Goal: Transaction & Acquisition: Purchase product/service

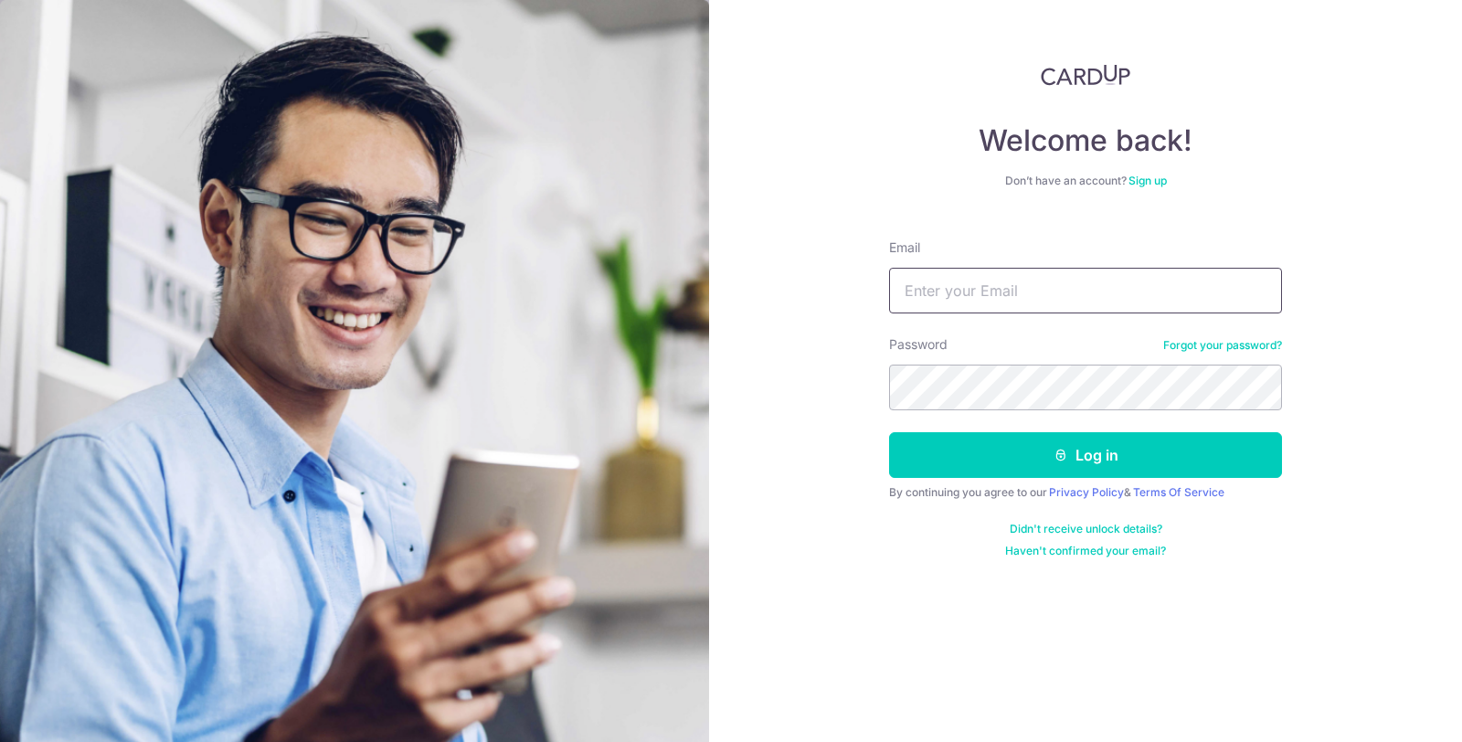
click at [1061, 300] on input "Email" at bounding box center [1085, 291] width 393 height 46
type input "[EMAIL_ADDRESS][DOMAIN_NAME]"
click at [889, 432] on button "Log in" at bounding box center [1085, 455] width 393 height 46
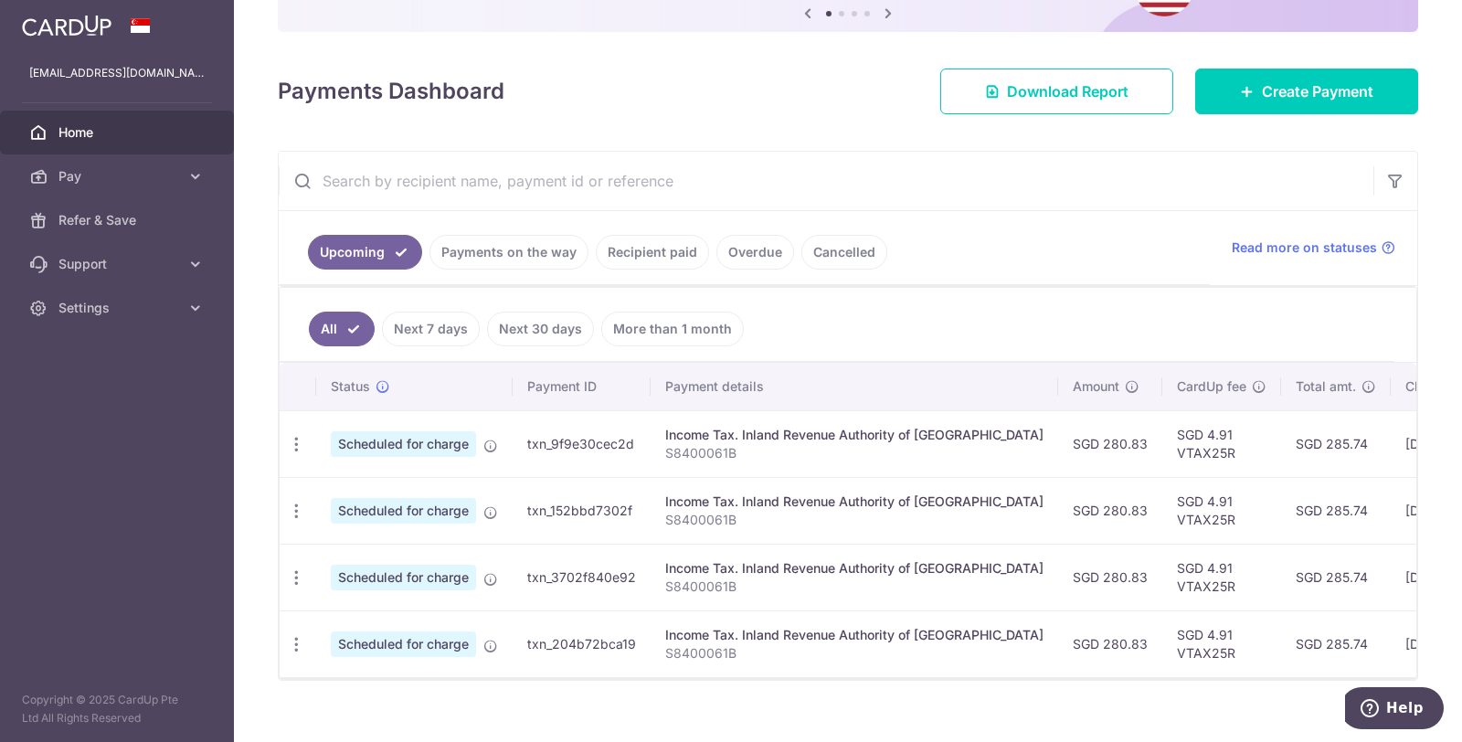
scroll to position [203, 0]
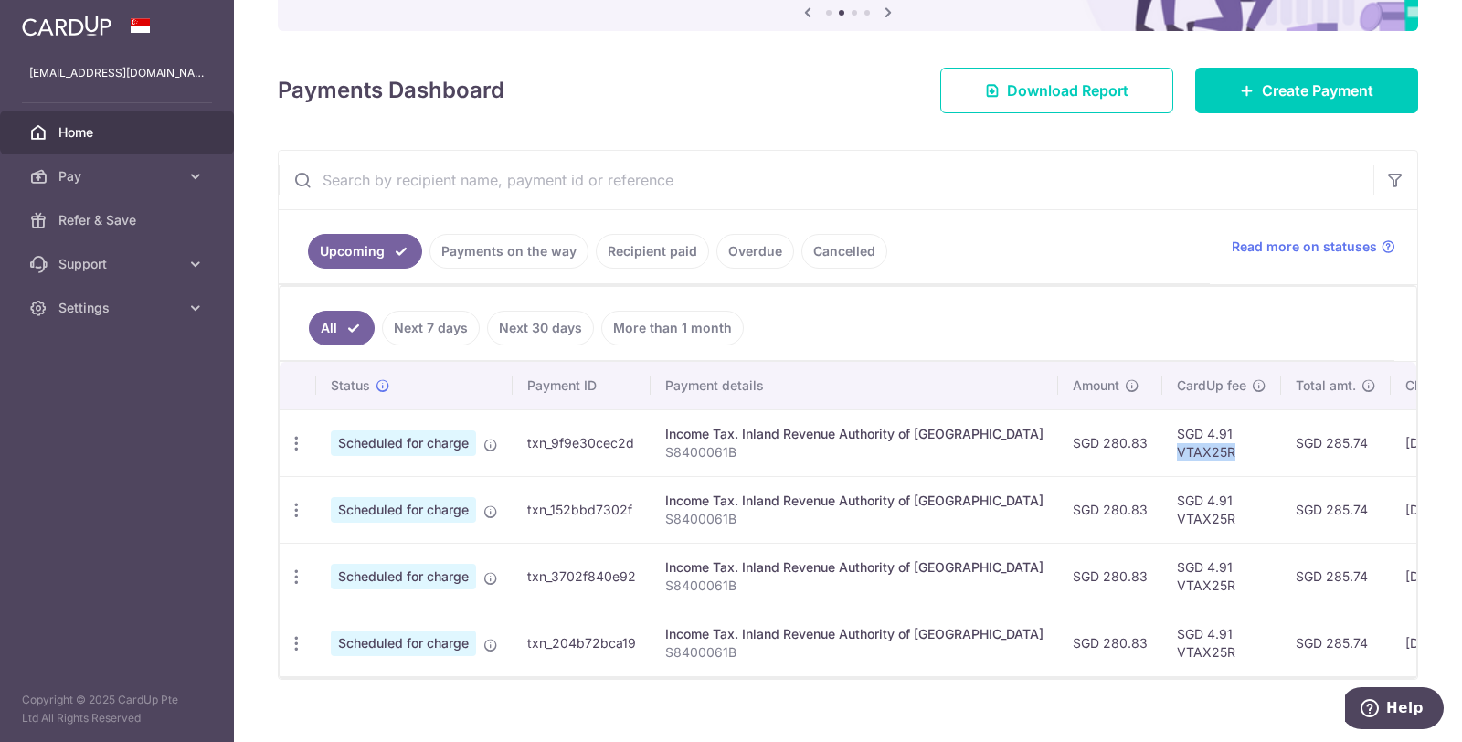
drag, startPoint x: 1165, startPoint y: 444, endPoint x: 1106, endPoint y: 449, distance: 59.6
click at [1162, 449] on td "SGD 4.91 VTAX25R" at bounding box center [1221, 442] width 119 height 67
copy td "VTAX25R"
click at [1309, 107] on link "Create Payment" at bounding box center [1306, 91] width 223 height 46
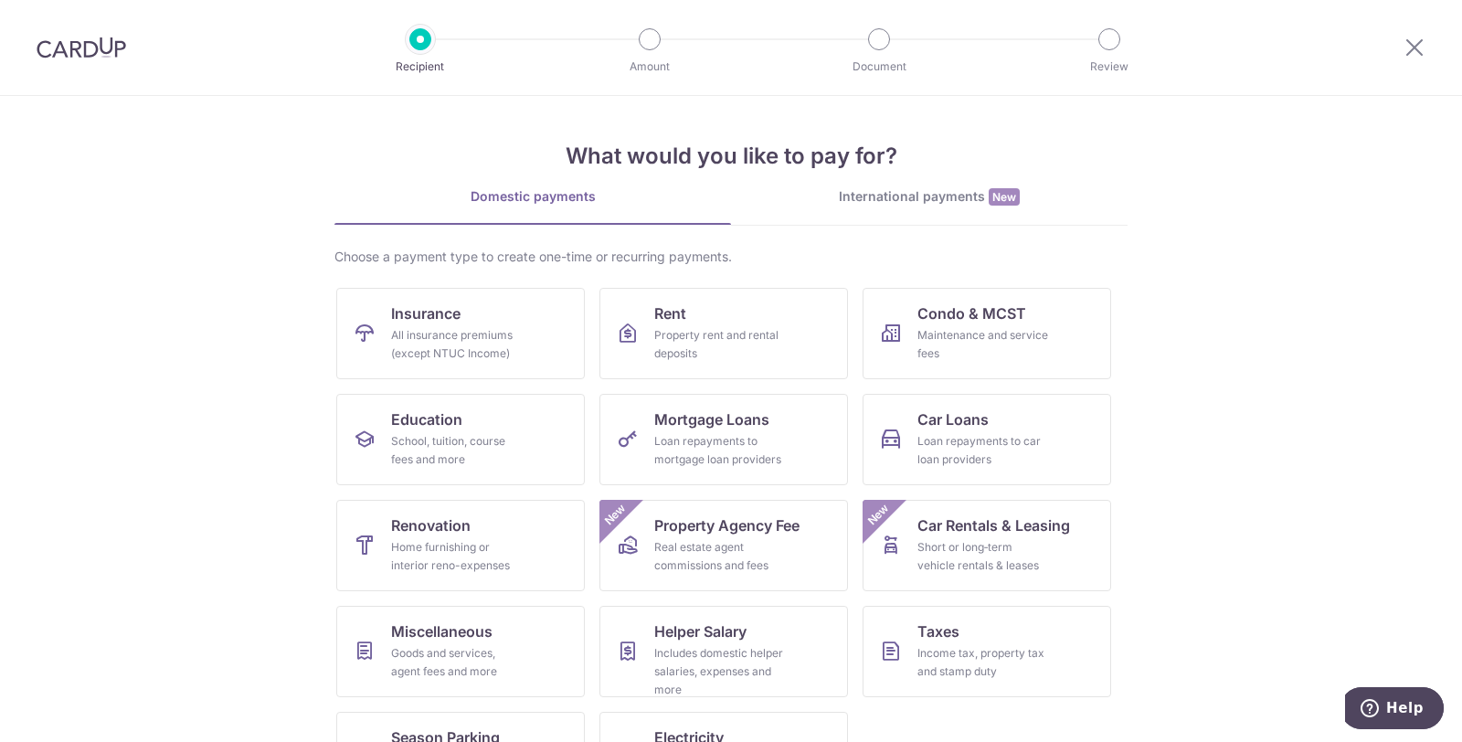
click at [1251, 510] on section "What would you like to pay for? Domestic payments International payments New Ch…" at bounding box center [731, 419] width 1462 height 646
click at [1028, 631] on link "Taxes Income tax, property tax and stamp duty" at bounding box center [987, 651] width 249 height 91
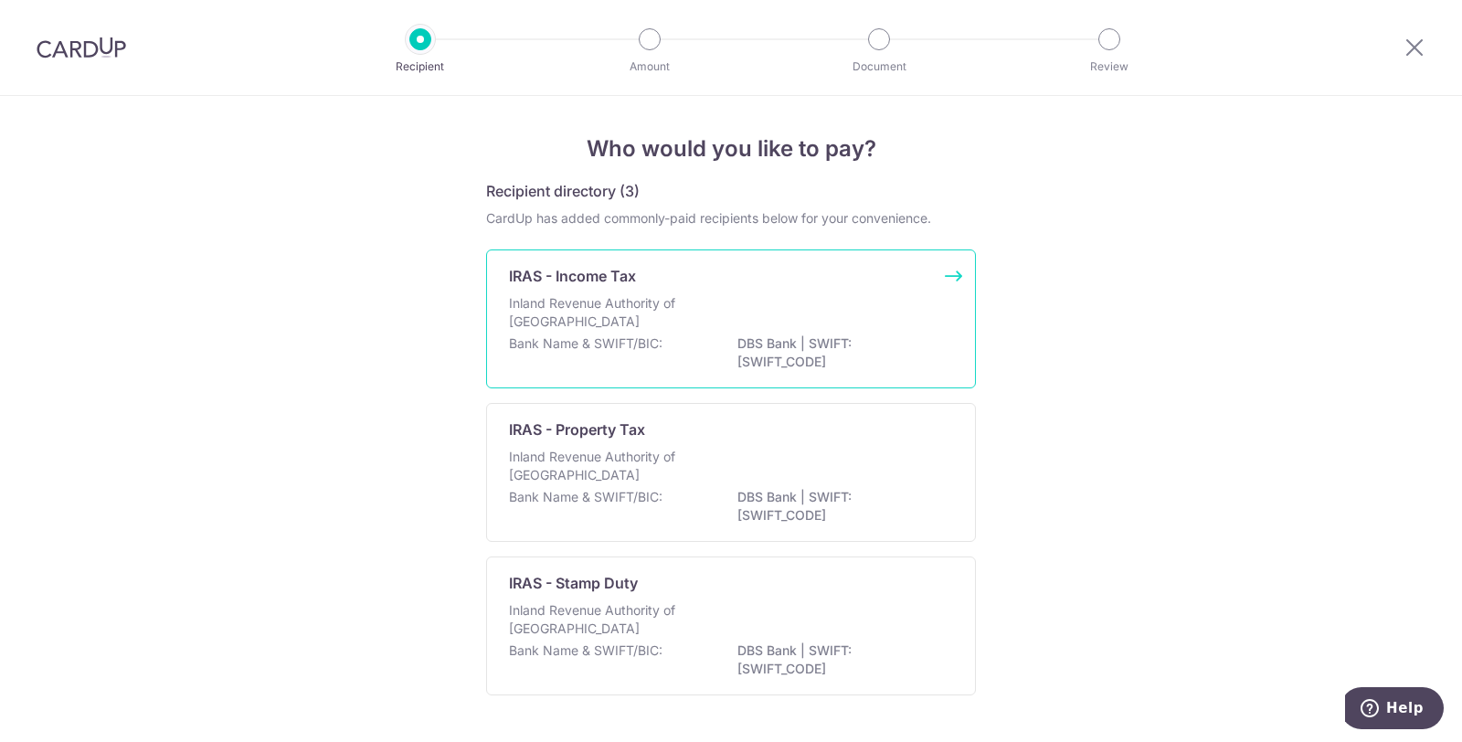
click at [672, 320] on p "Inland Revenue Authority of Singapore" at bounding box center [606, 312] width 194 height 37
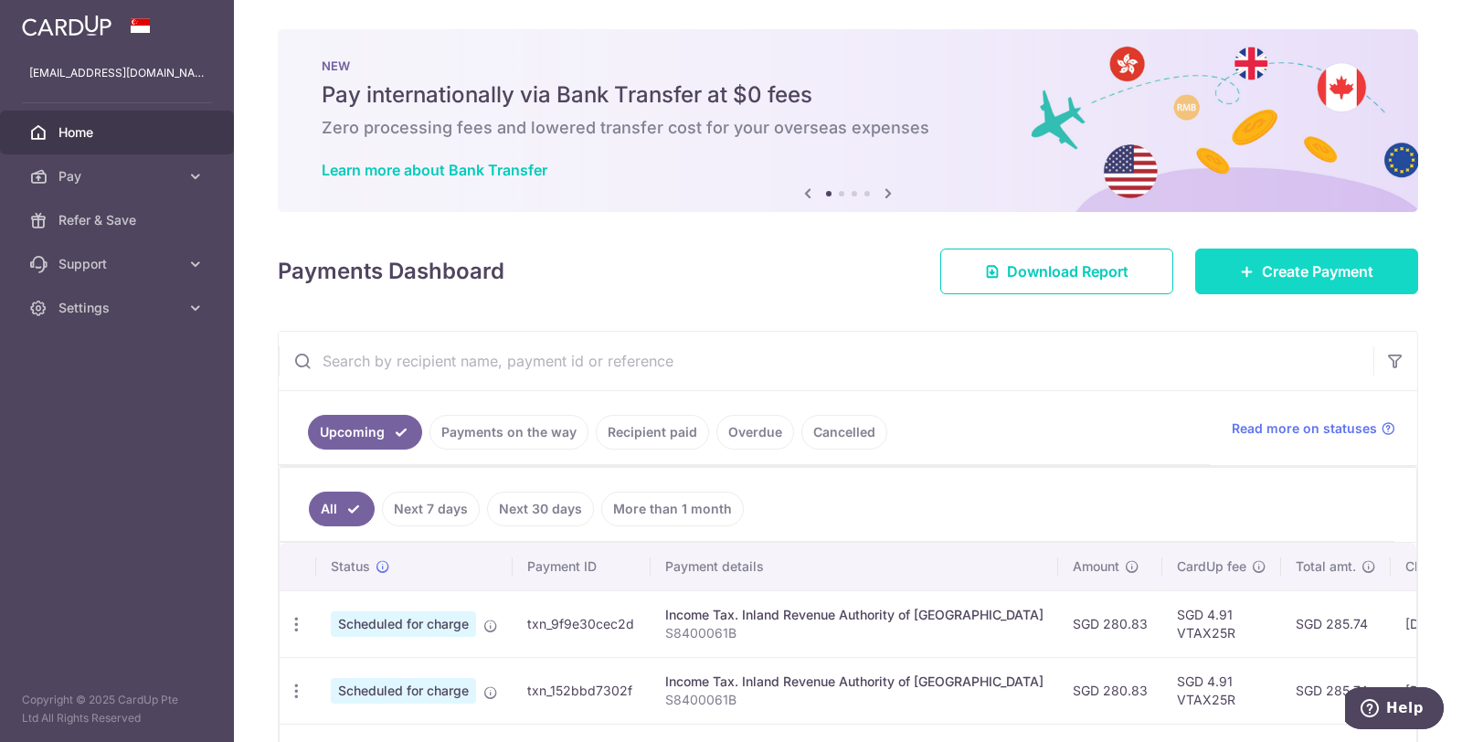
click at [1335, 265] on span "Create Payment" at bounding box center [1317, 271] width 111 height 22
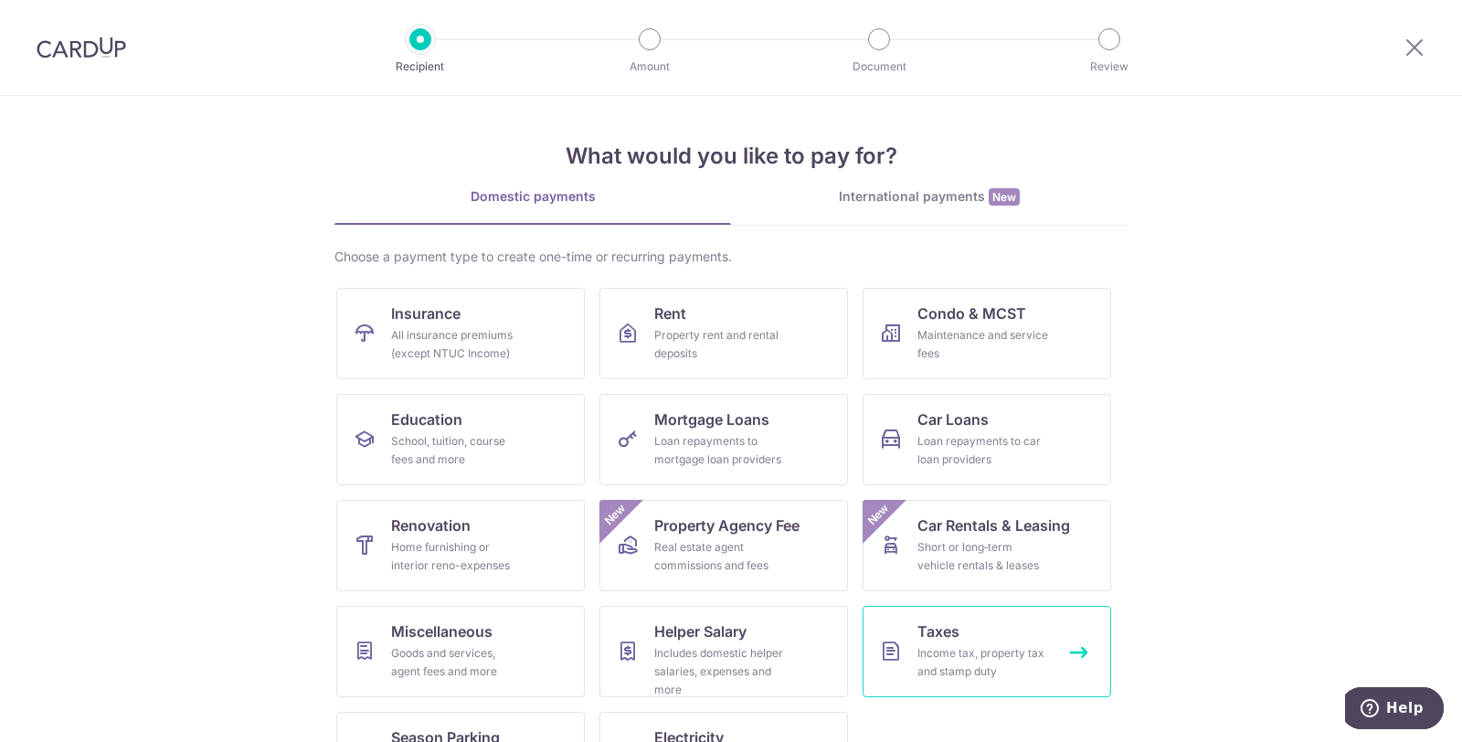
click at [998, 621] on link "Taxes Income tax, property tax and stamp duty" at bounding box center [987, 651] width 249 height 91
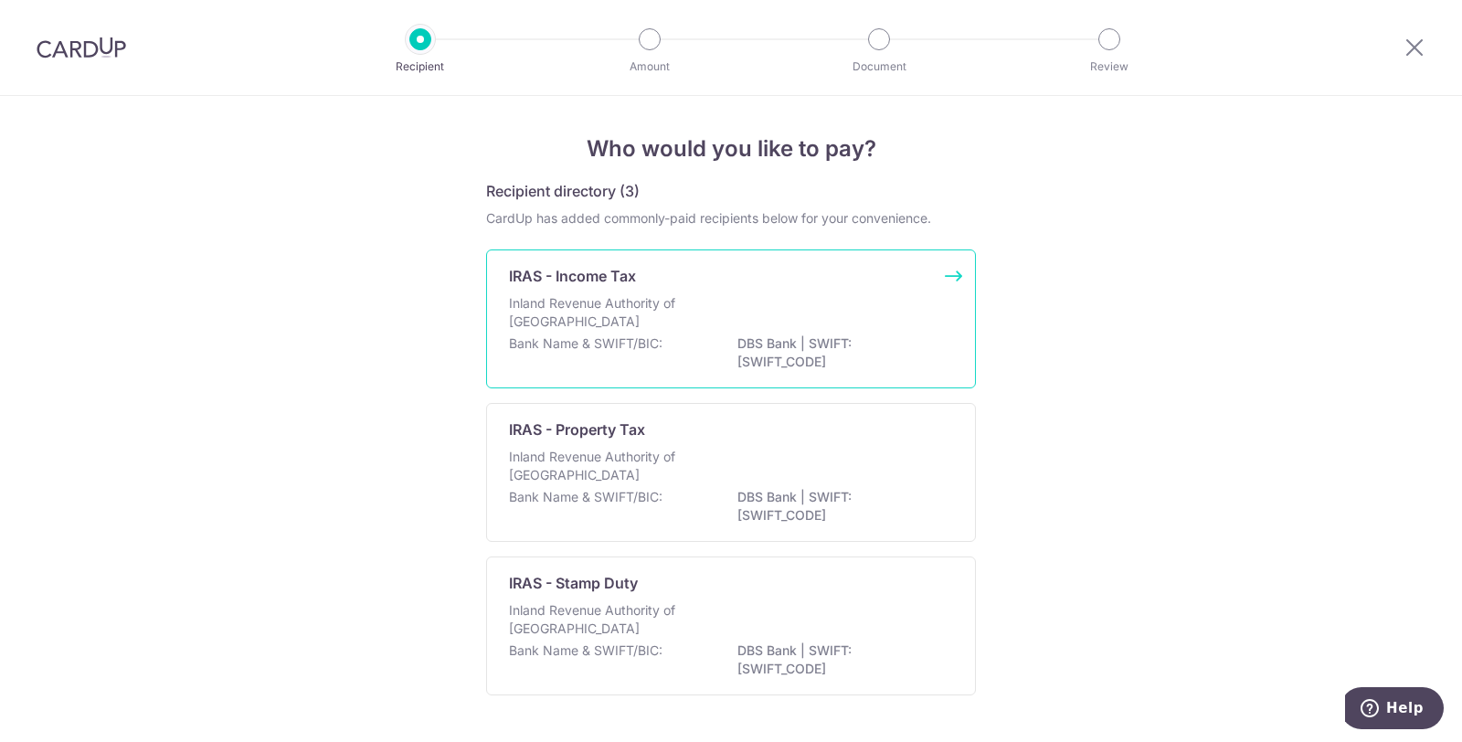
click at [794, 307] on div "Inland Revenue Authority of [GEOGRAPHIC_DATA]" at bounding box center [731, 314] width 444 height 40
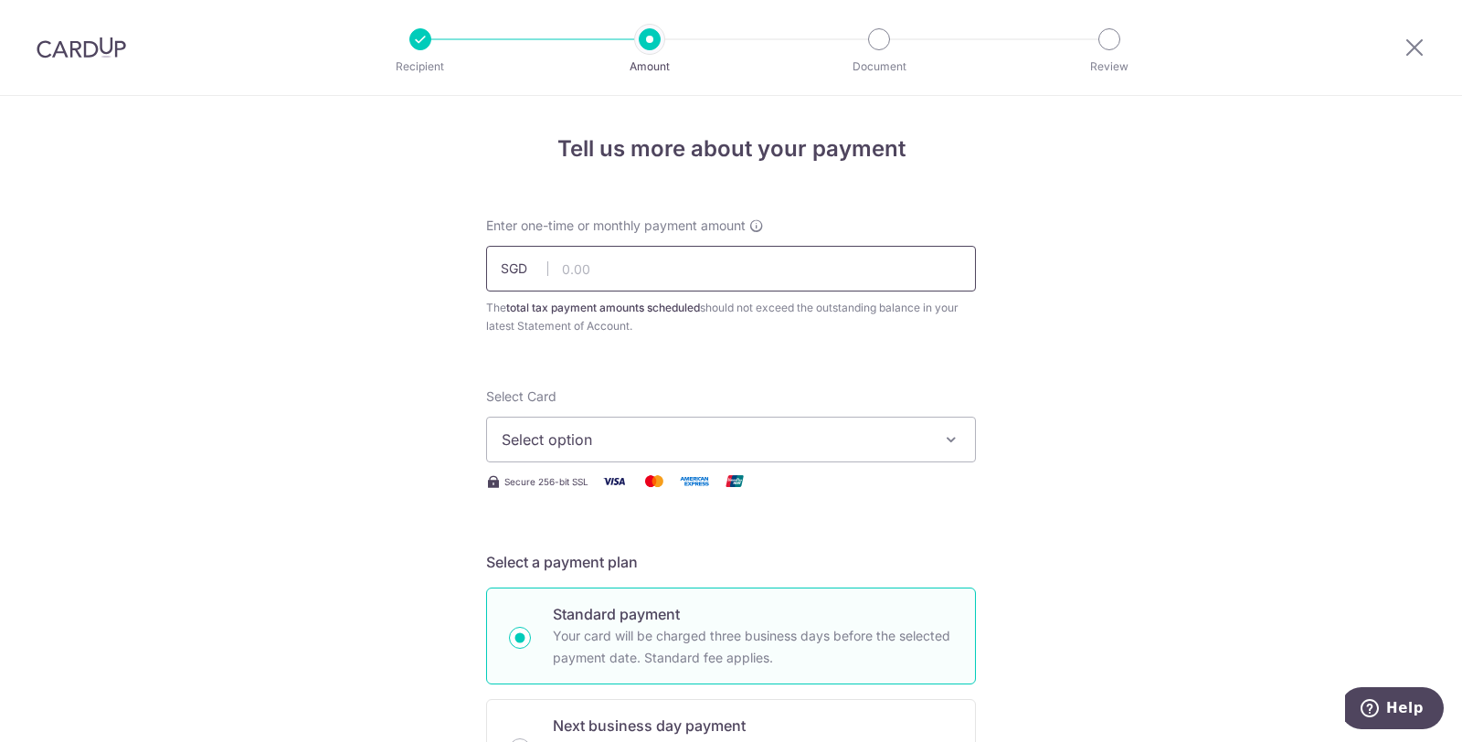
click at [706, 275] on input "text" at bounding box center [731, 269] width 490 height 46
type input "280.83"
click at [828, 402] on div "Select Card Select option Add credit card Your Cards **** 3726 **** 4697 **** 1…" at bounding box center [731, 424] width 490 height 75
click at [810, 430] on span "Select option" at bounding box center [715, 440] width 426 height 22
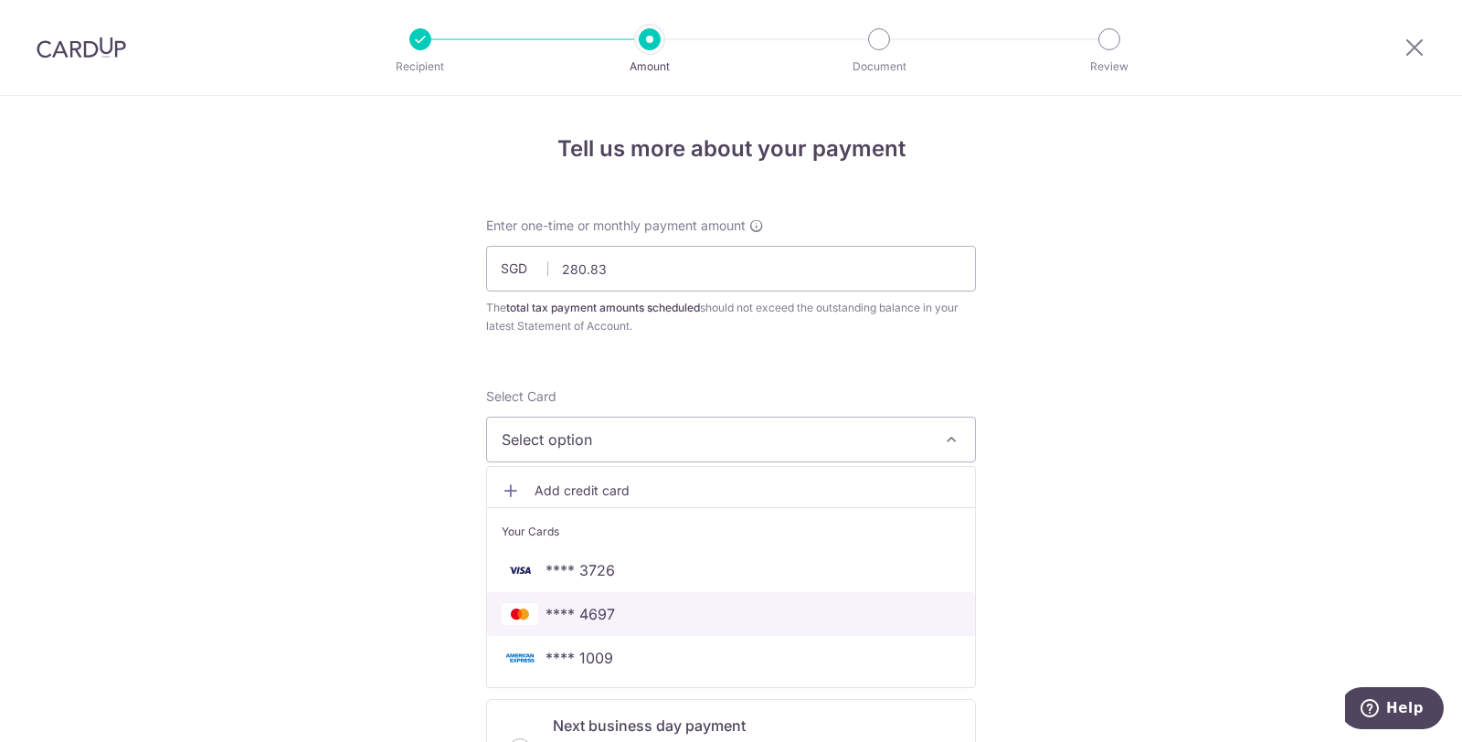
click at [741, 610] on span "**** 4697" at bounding box center [731, 614] width 459 height 22
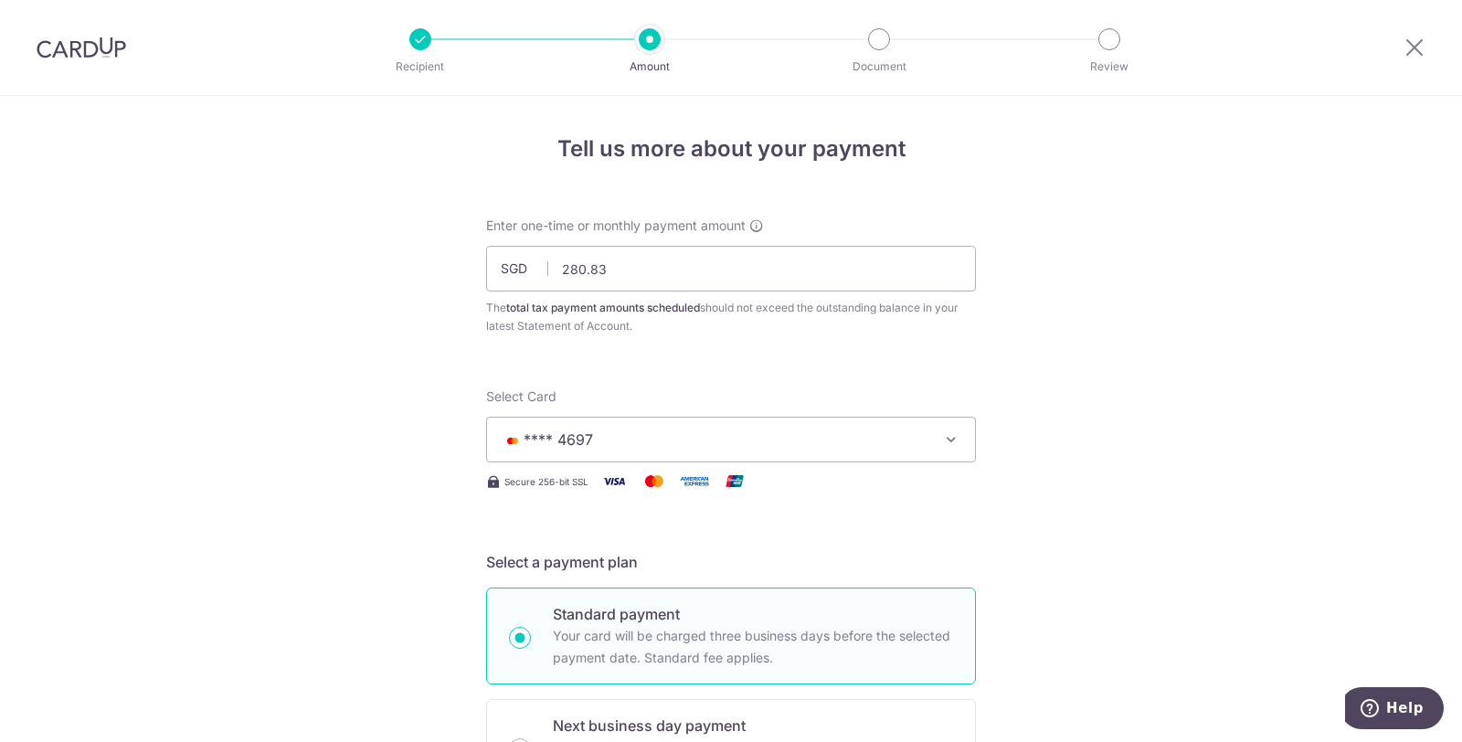
click at [761, 423] on button "**** 4697" at bounding box center [731, 440] width 490 height 46
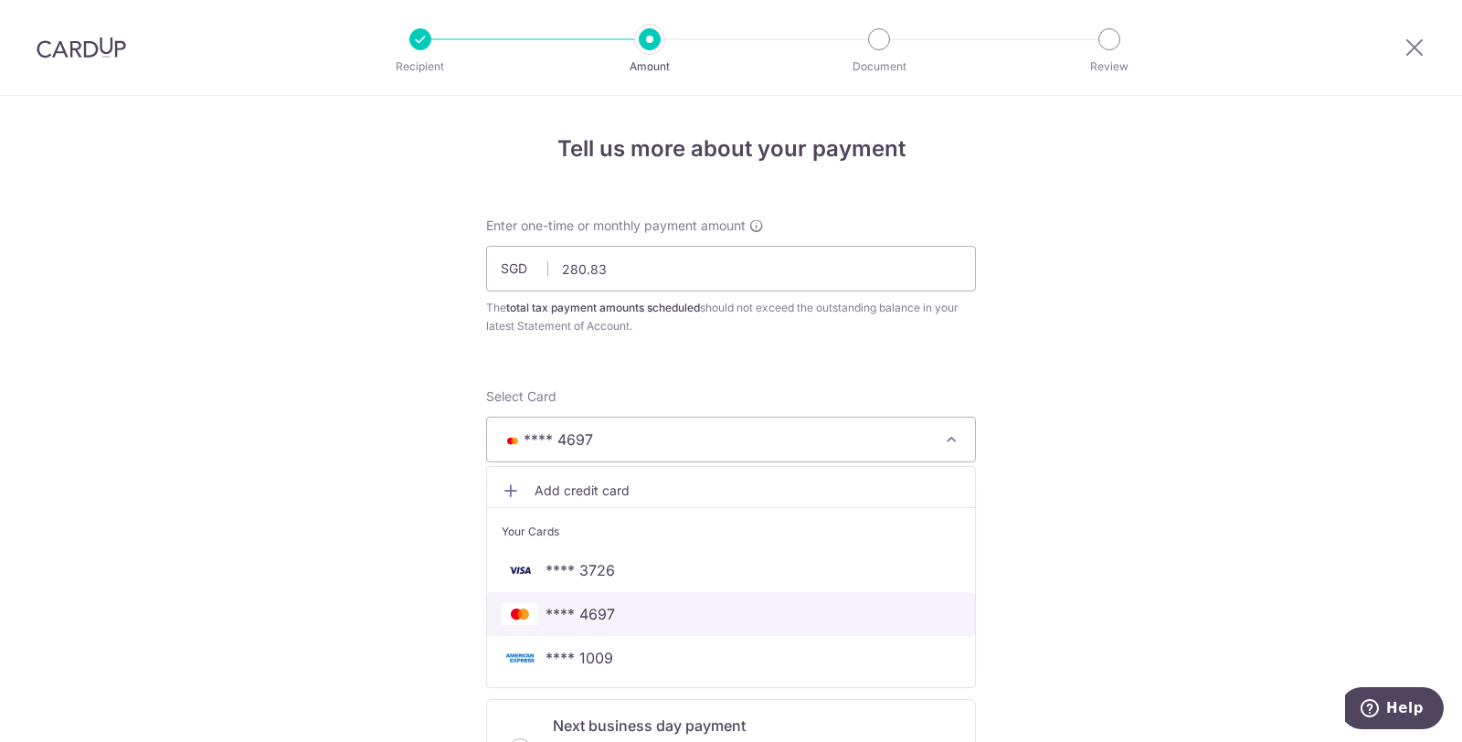
scroll to position [203, 0]
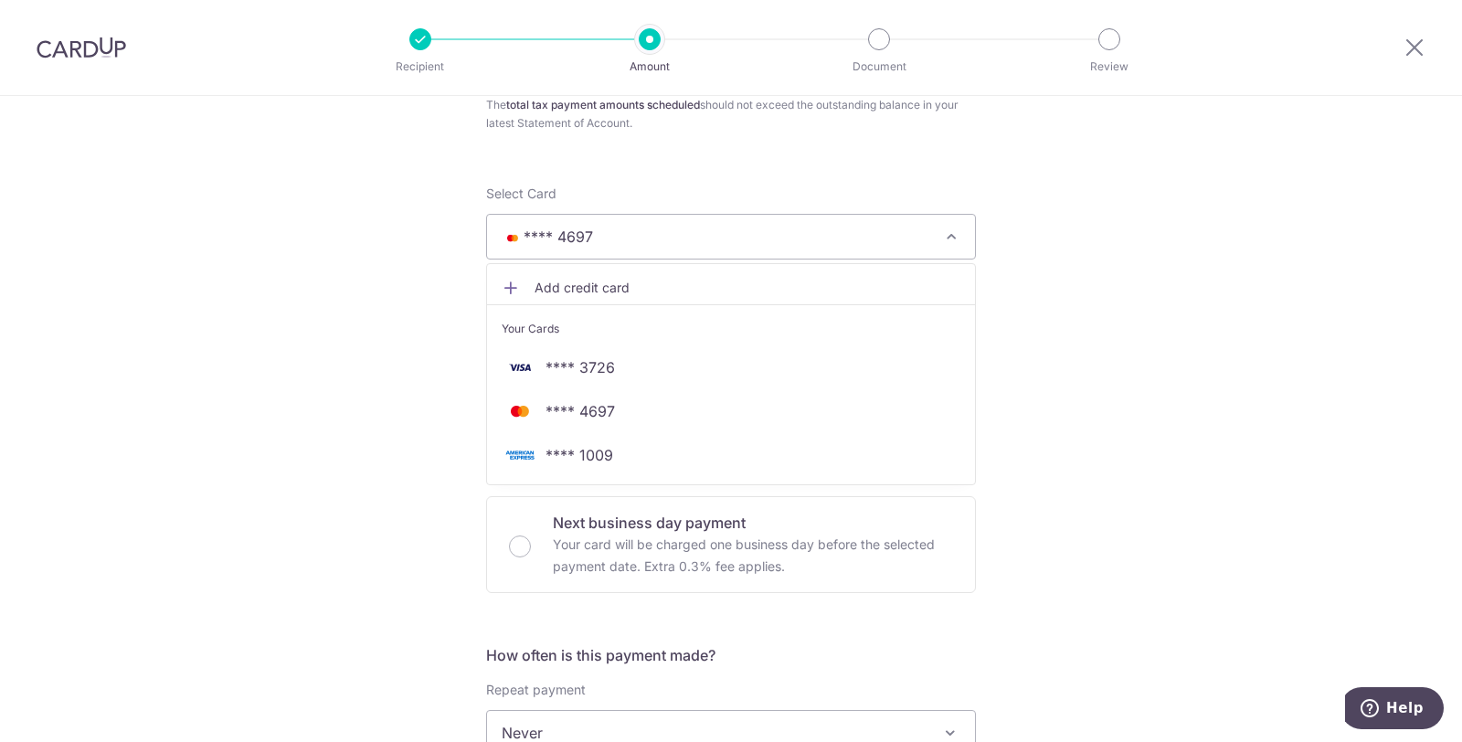
click at [1146, 387] on div "Tell us more about your payment Enter one-time or monthly payment amount SGD 28…" at bounding box center [731, 741] width 1462 height 1697
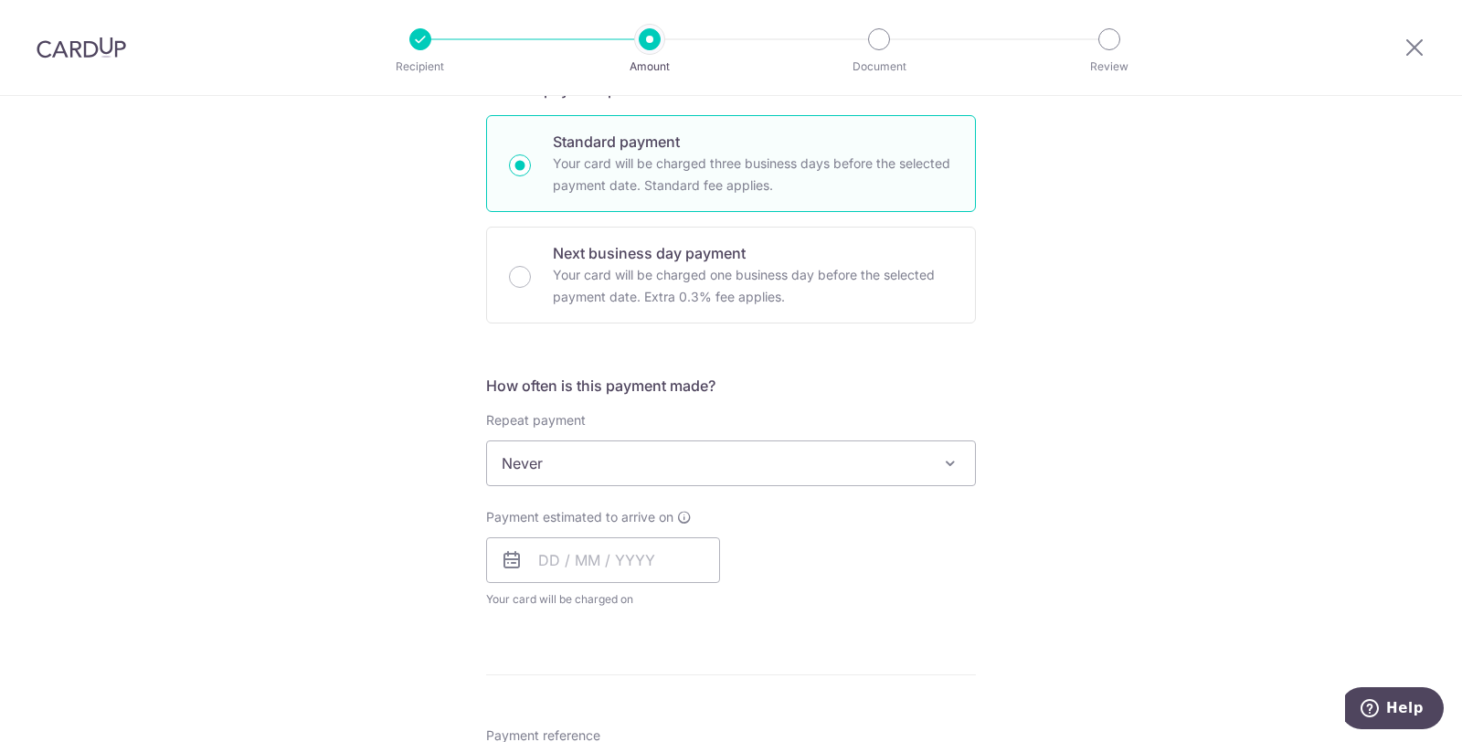
scroll to position [507, 0]
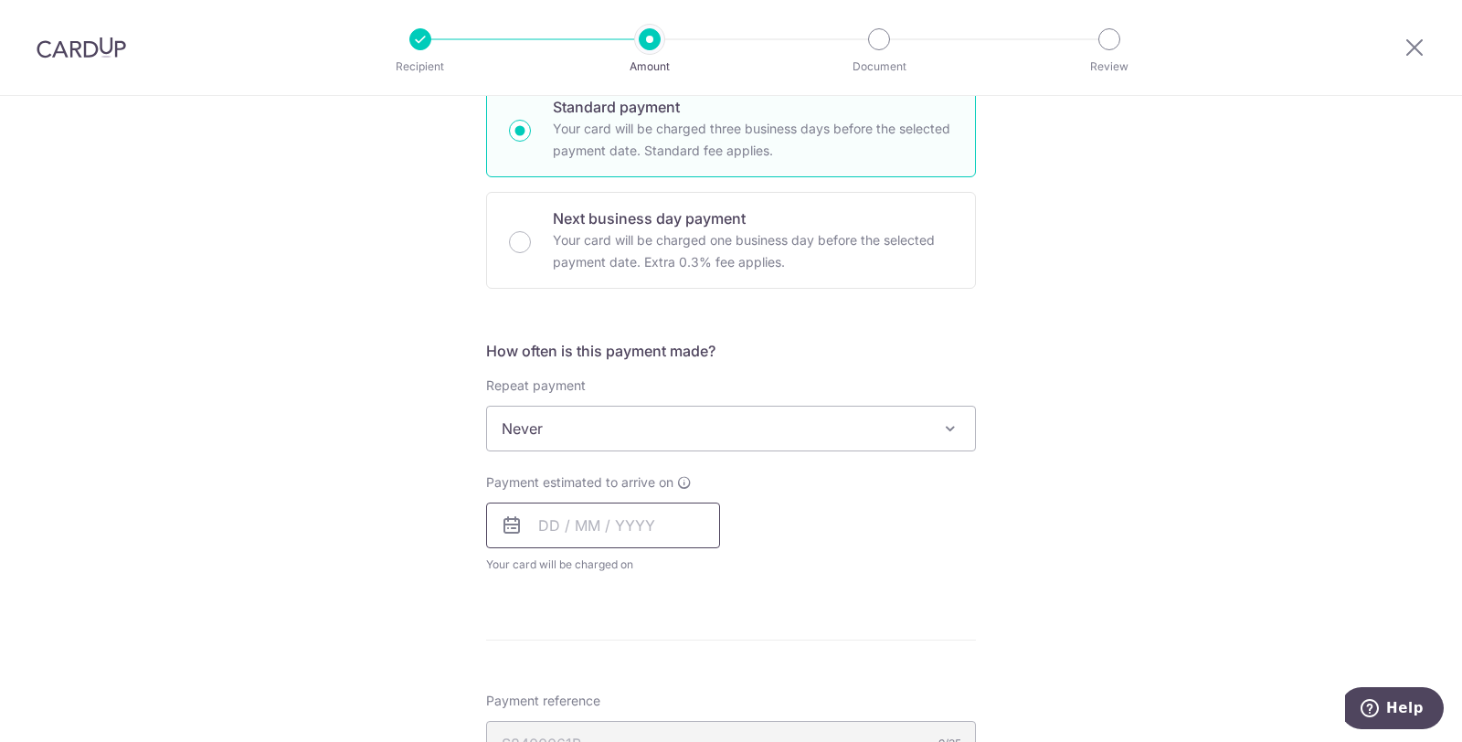
click at [641, 507] on input "text" at bounding box center [603, 526] width 234 height 46
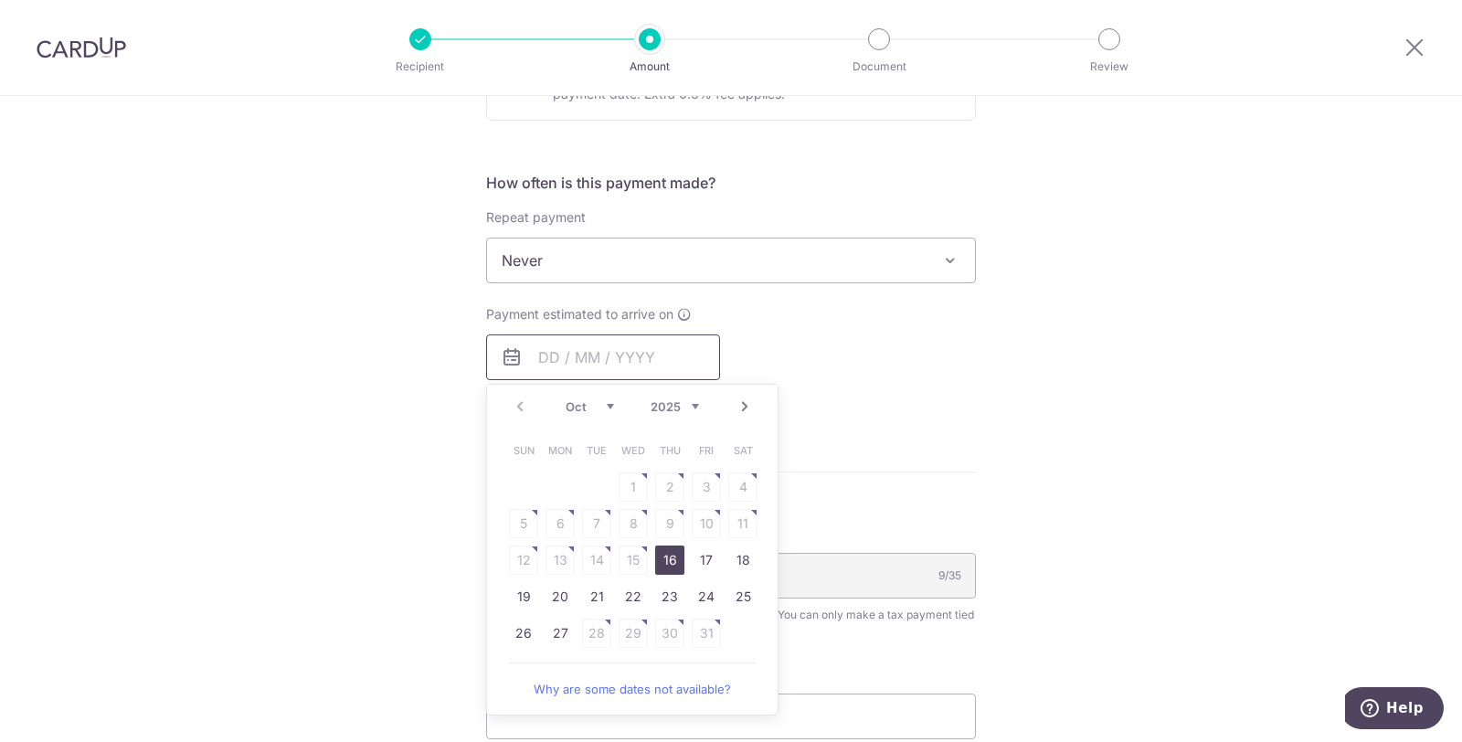
scroll to position [710, 0]
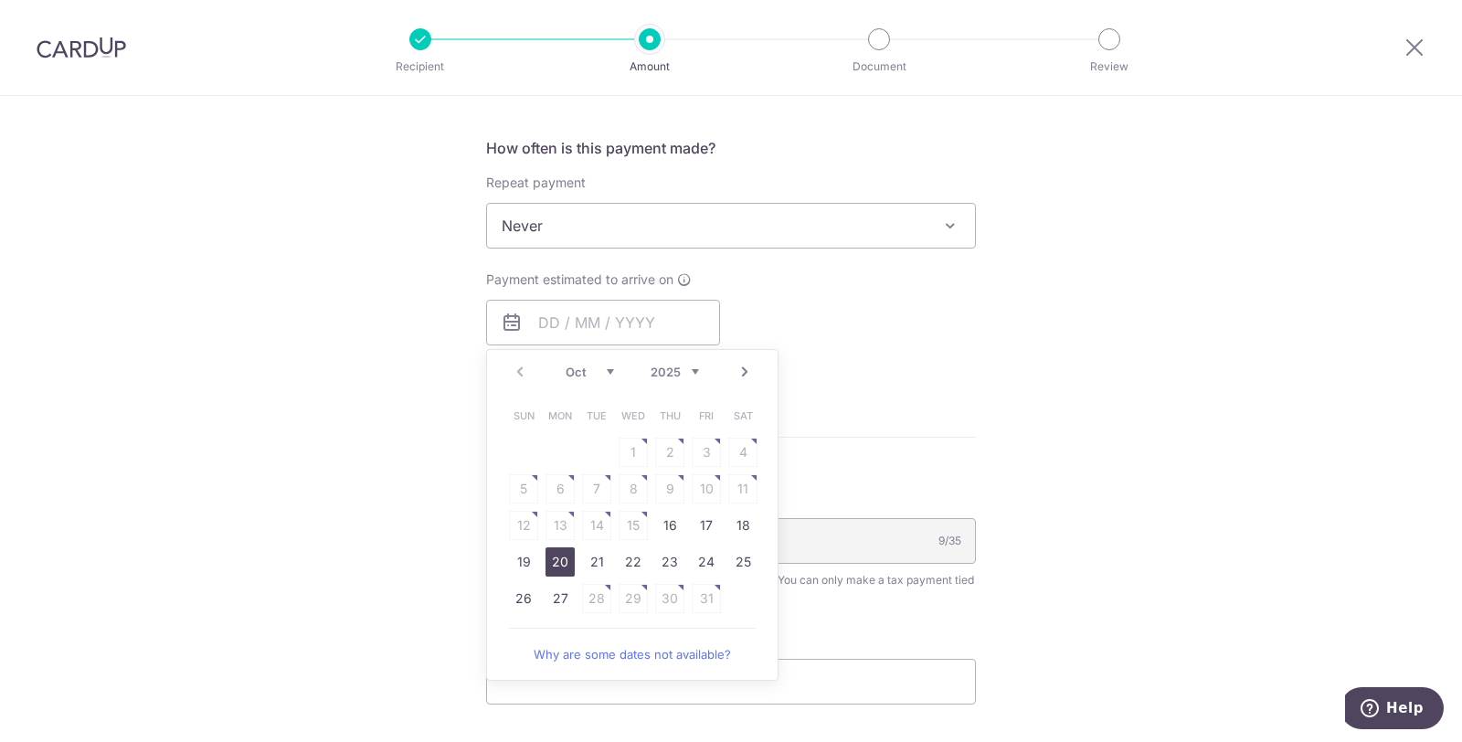
click at [549, 551] on link "20" at bounding box center [560, 561] width 29 height 29
type input "20/10/2025"
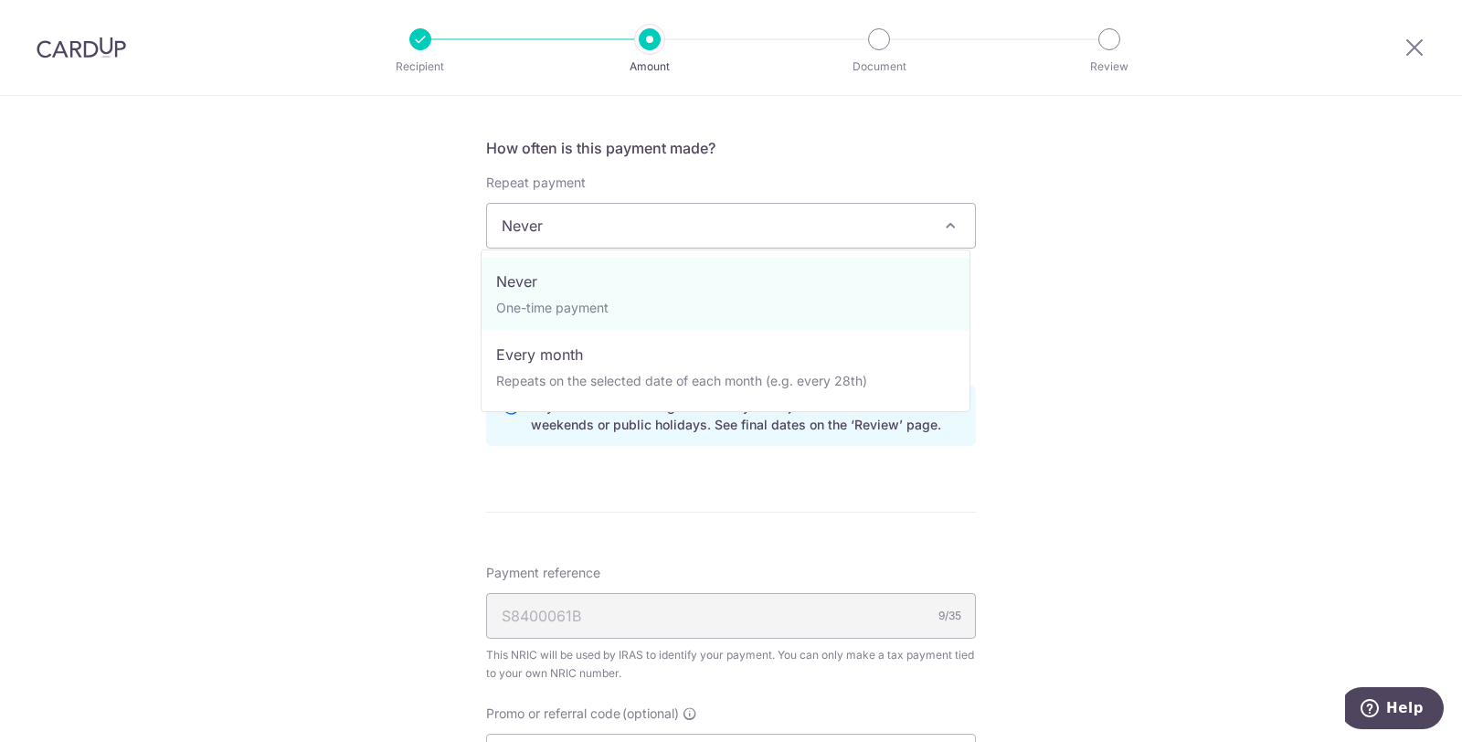
click at [765, 228] on span "Never" at bounding box center [731, 226] width 488 height 44
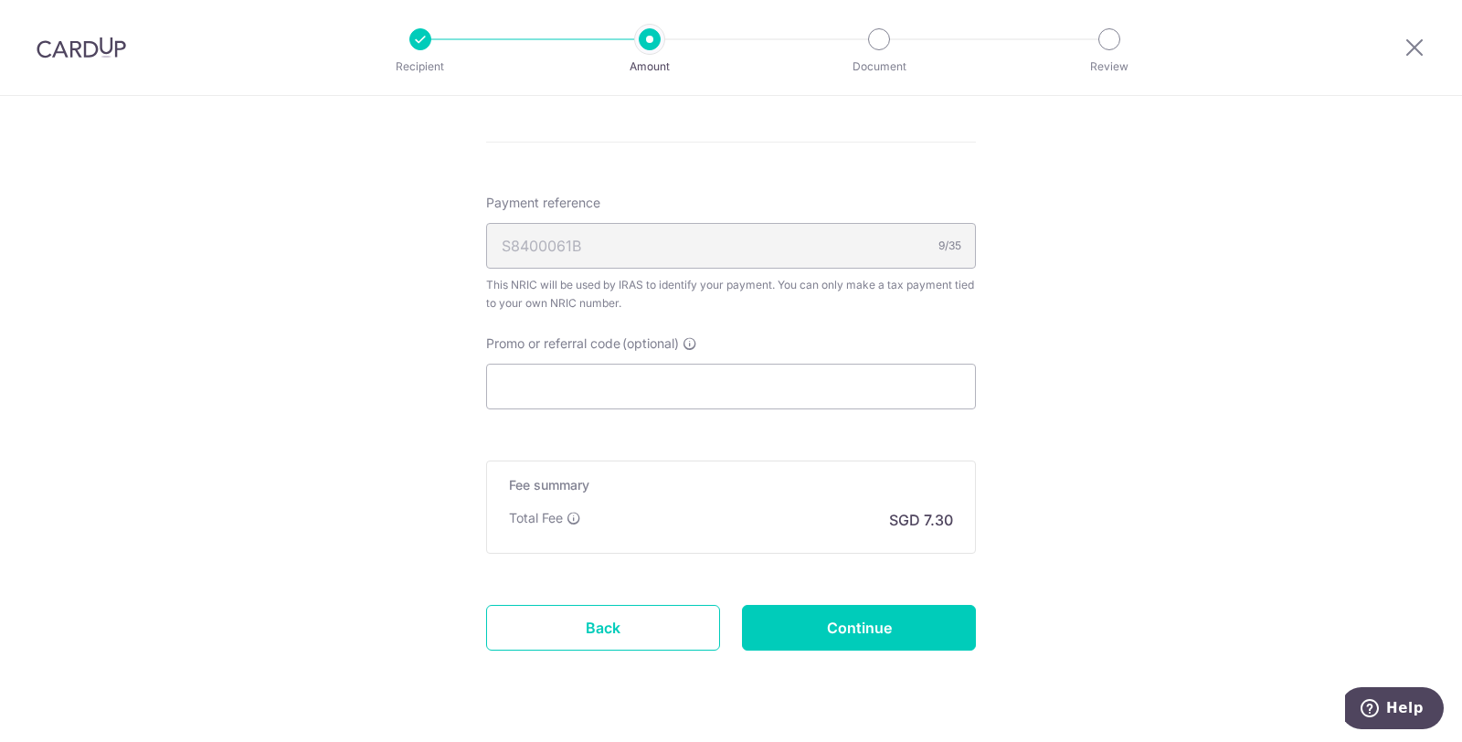
scroll to position [1117, 0]
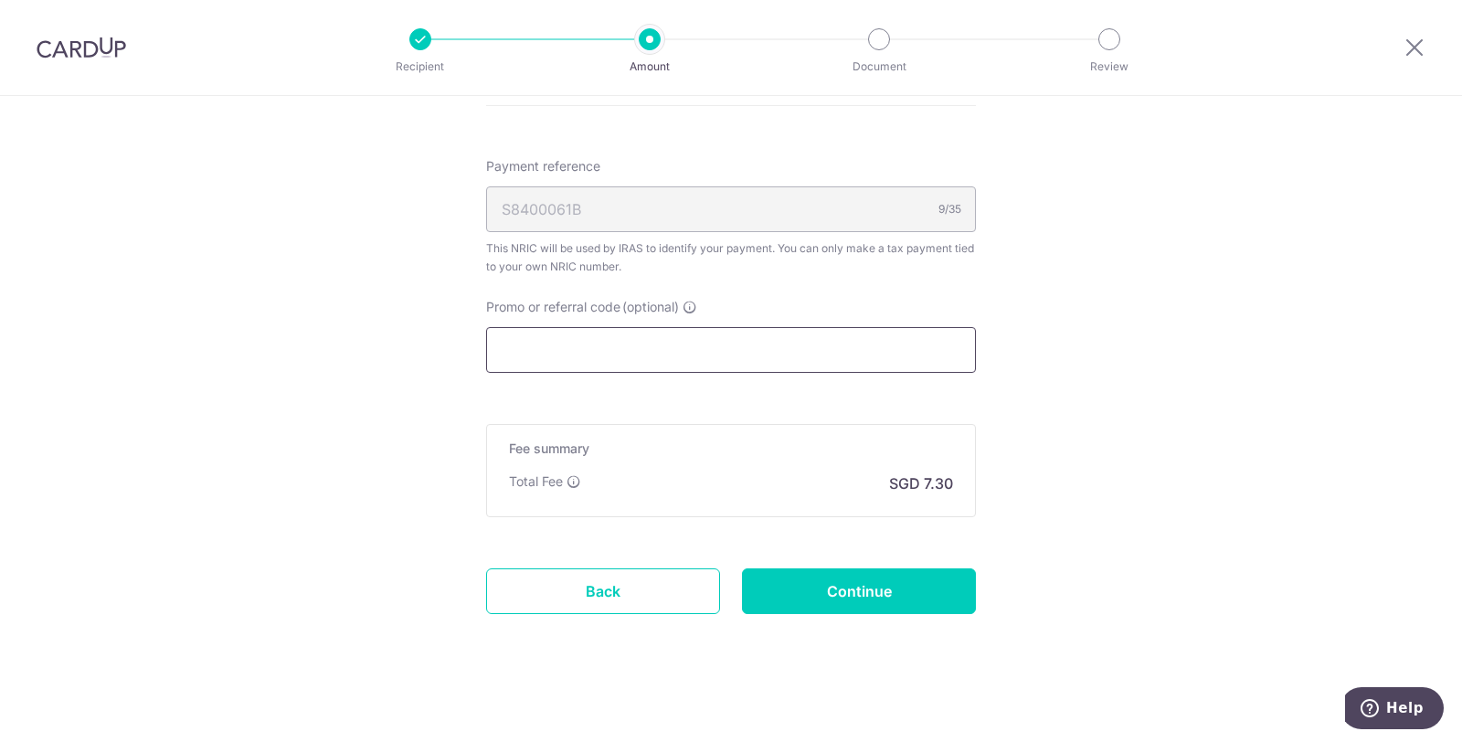
click at [655, 341] on input "Promo or referral code (optional)" at bounding box center [731, 350] width 490 height 46
paste input "VTAX25R"
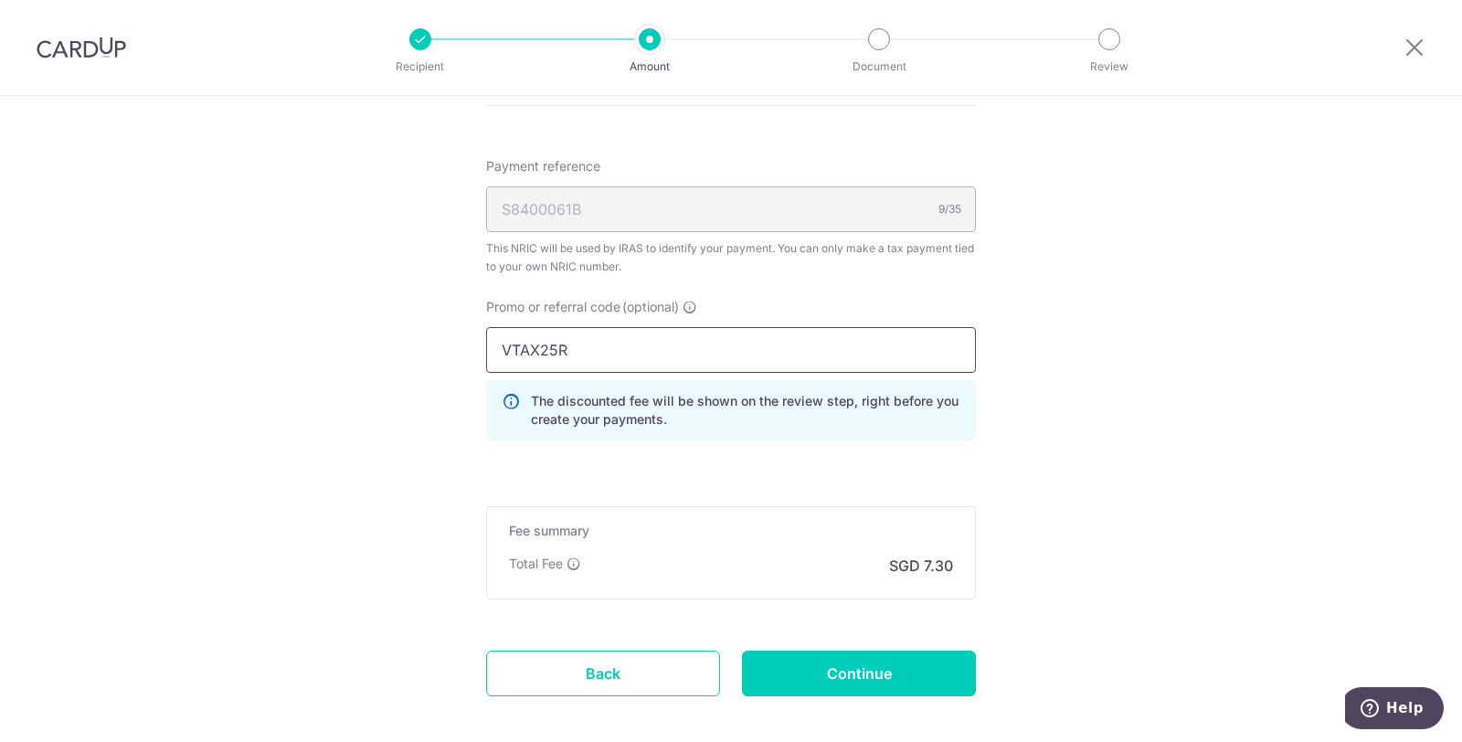
type input "VTAX25R"
click at [919, 663] on input "Continue" at bounding box center [859, 674] width 234 height 46
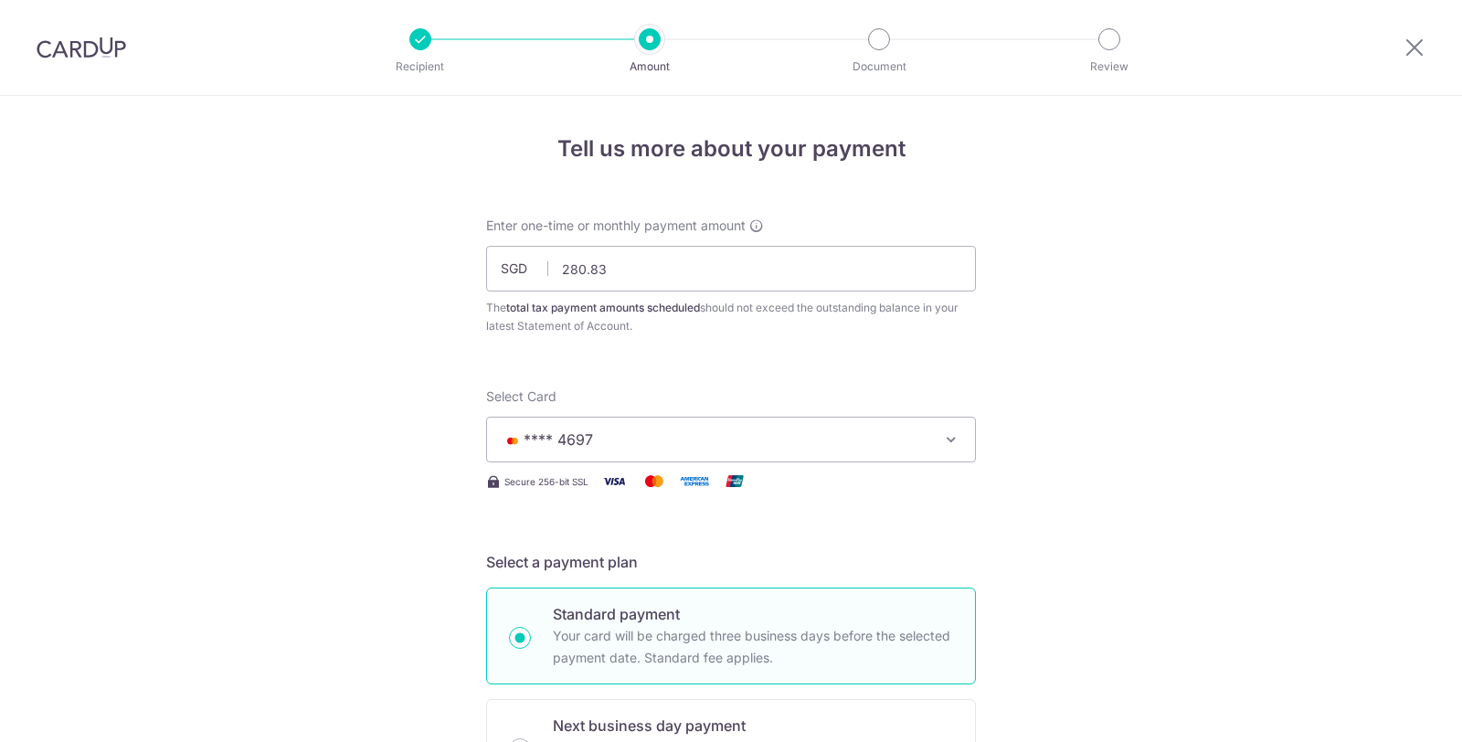
scroll to position [1226, 0]
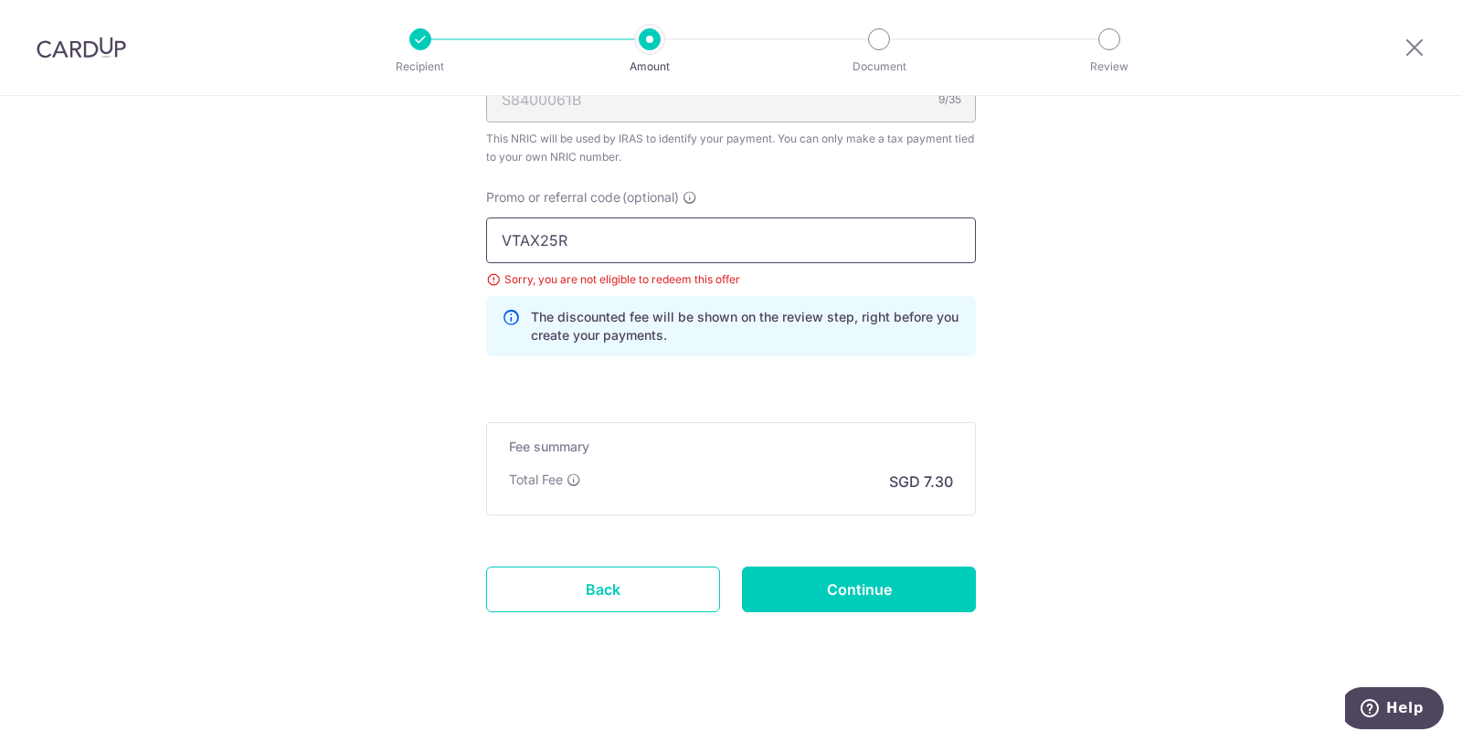
drag, startPoint x: 591, startPoint y: 237, endPoint x: 385, endPoint y: 221, distance: 207.1
paste input "ONE"
type input "VTAX25ONE"
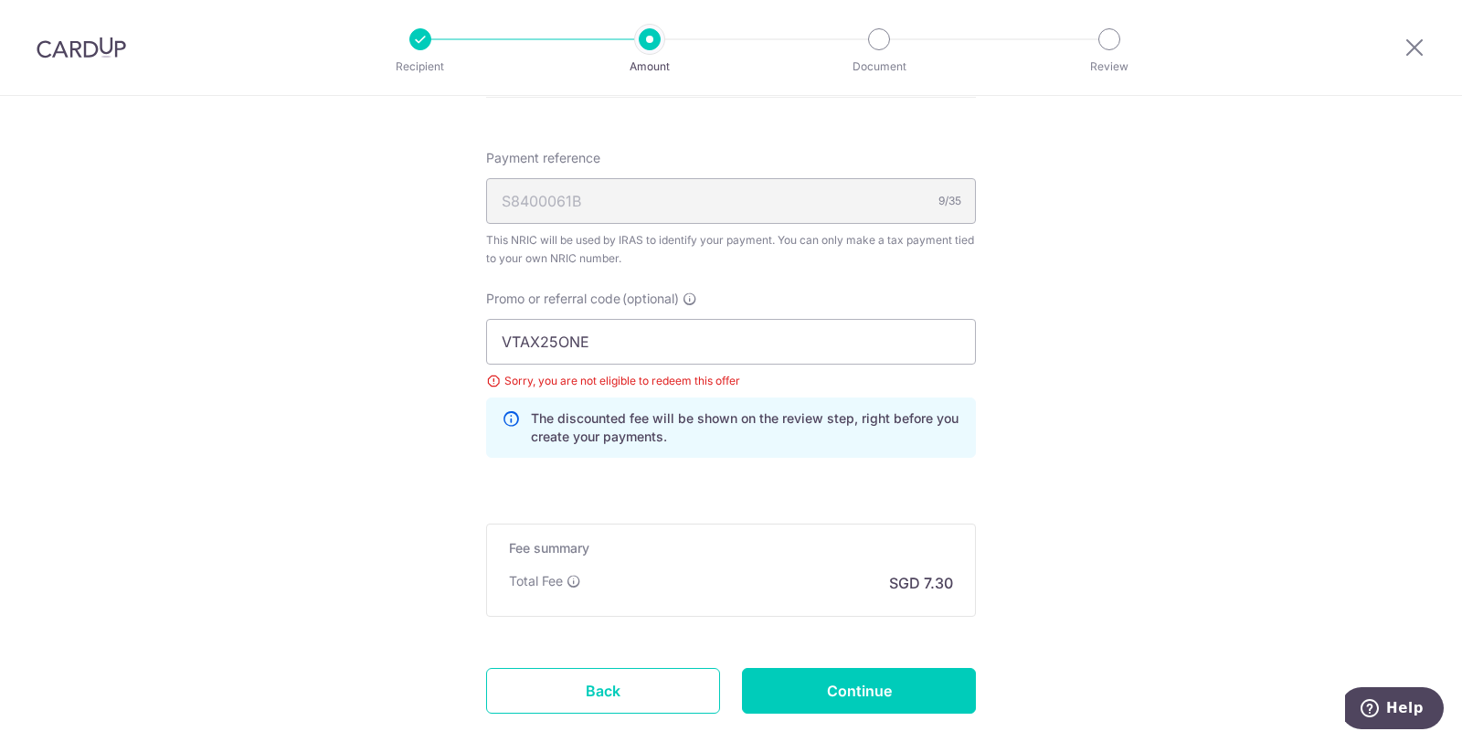
scroll to position [719, 0]
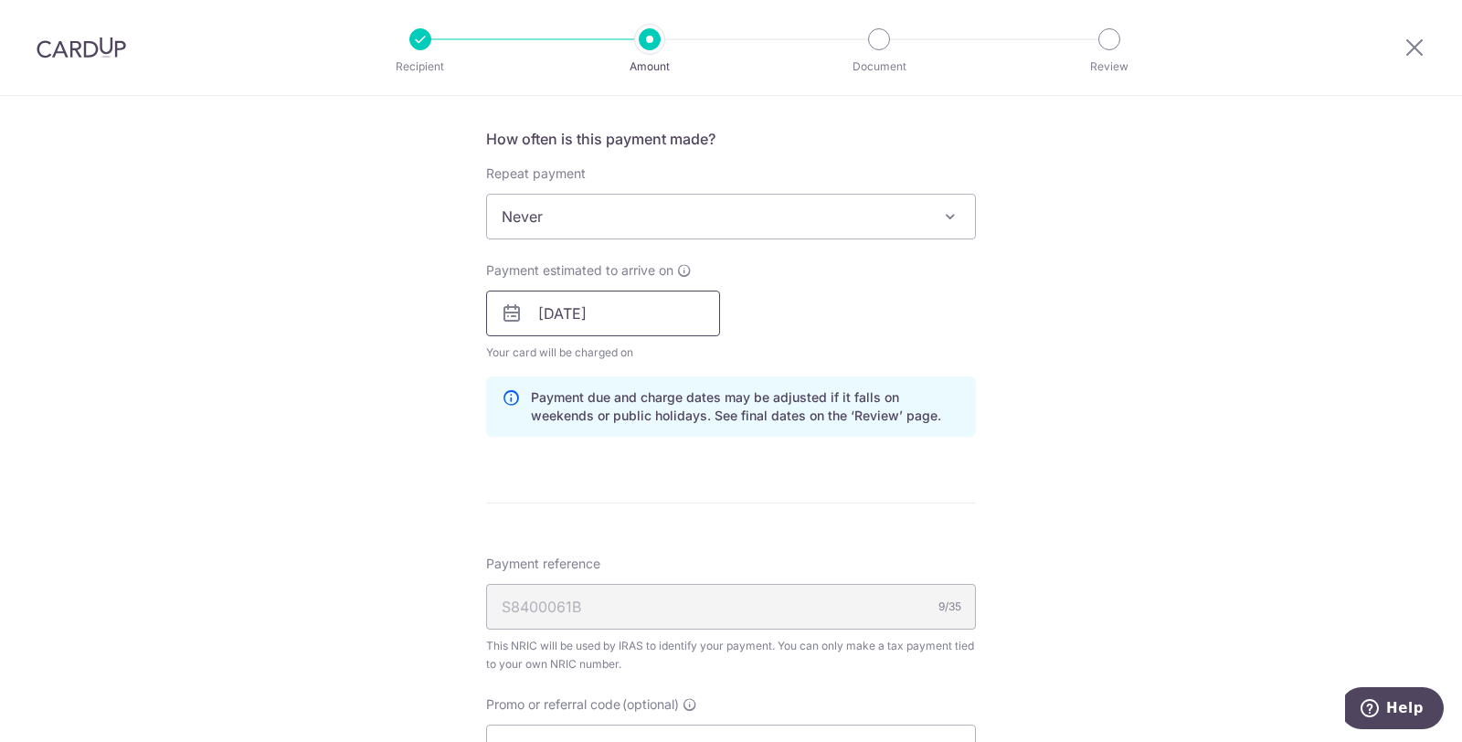
click at [646, 315] on input "20/10/2025" at bounding box center [603, 314] width 234 height 46
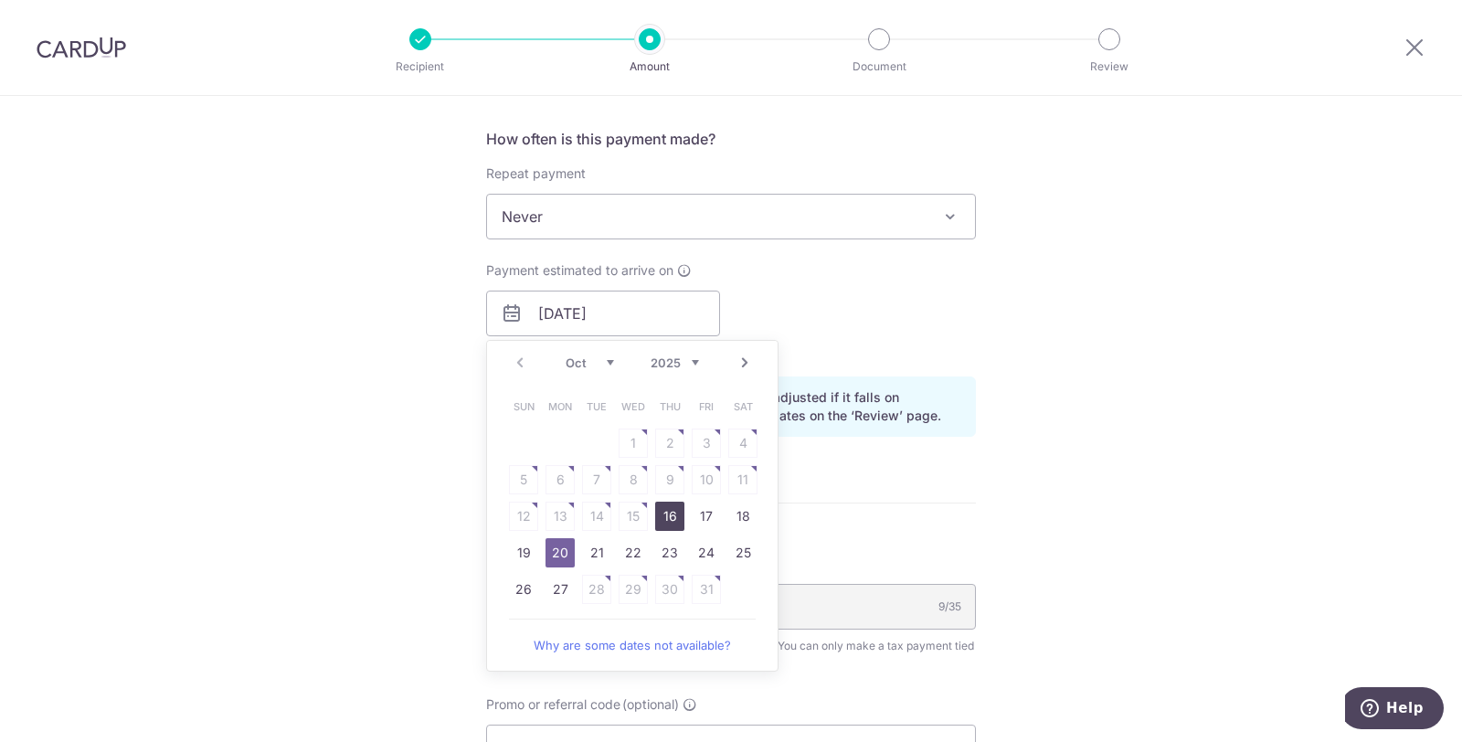
click at [658, 509] on link "16" at bounding box center [669, 516] width 29 height 29
type input "[DATE]"
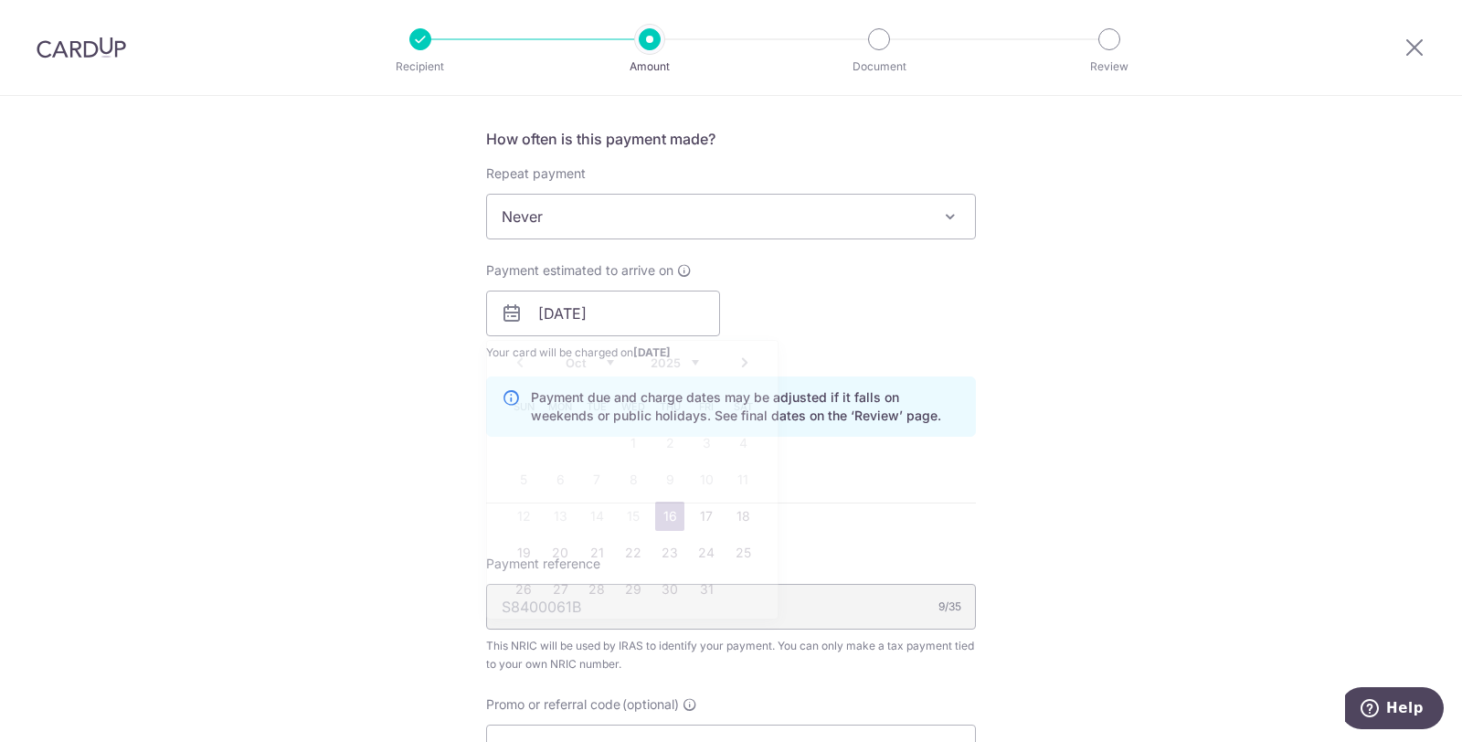
click at [1122, 502] on div "Tell us more about your payment Enter one-time or monthly payment amount SGD 28…" at bounding box center [731, 317] width 1462 height 1880
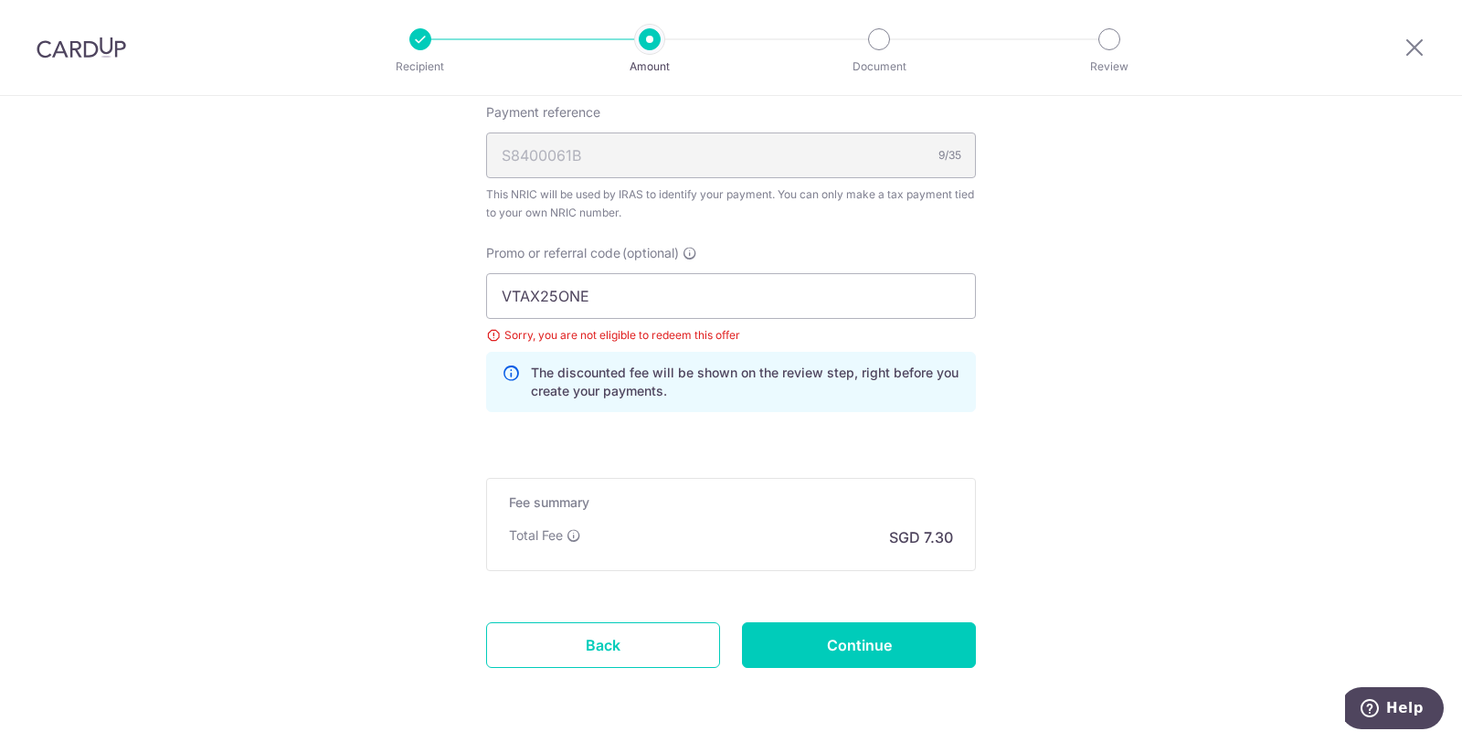
scroll to position [1226, 0]
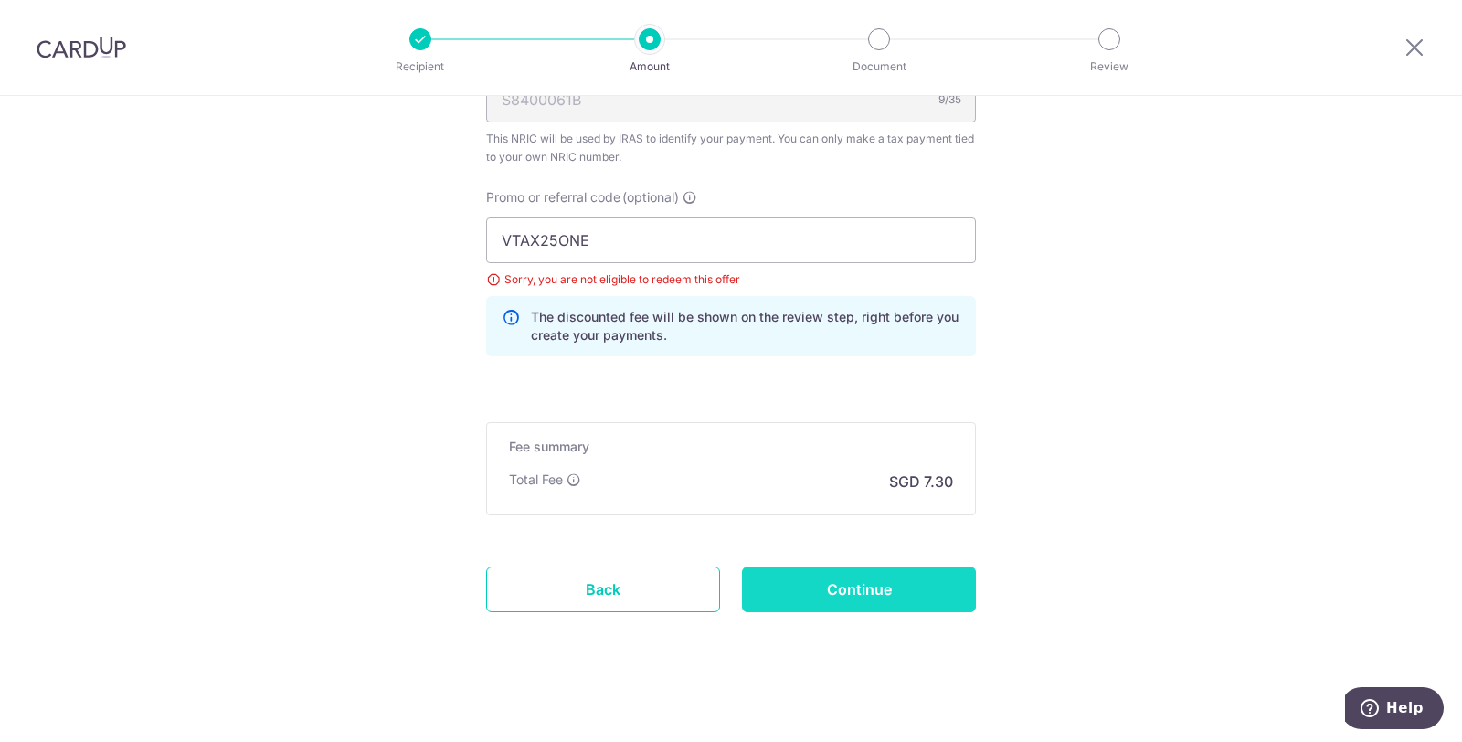
click at [884, 585] on input "Continue" at bounding box center [859, 590] width 234 height 46
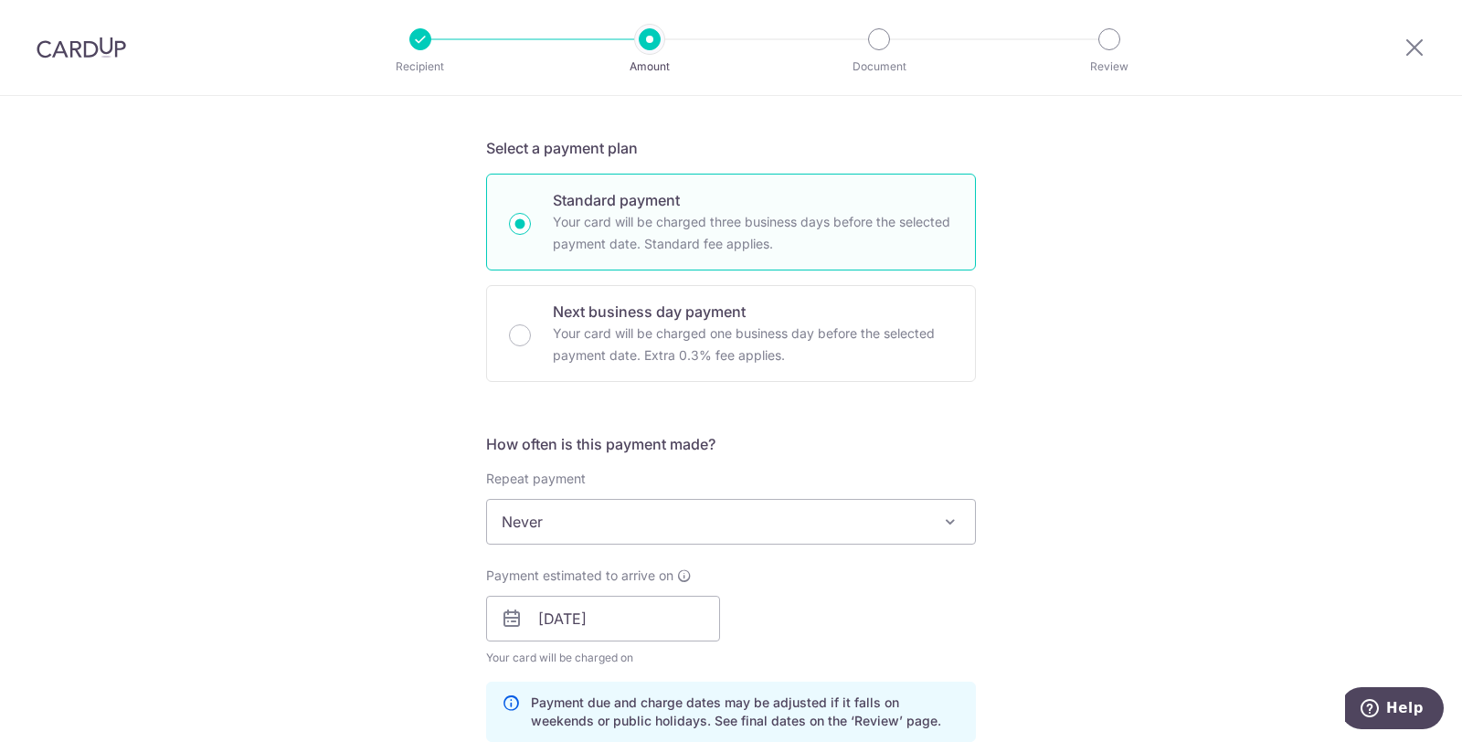
scroll to position [110, 0]
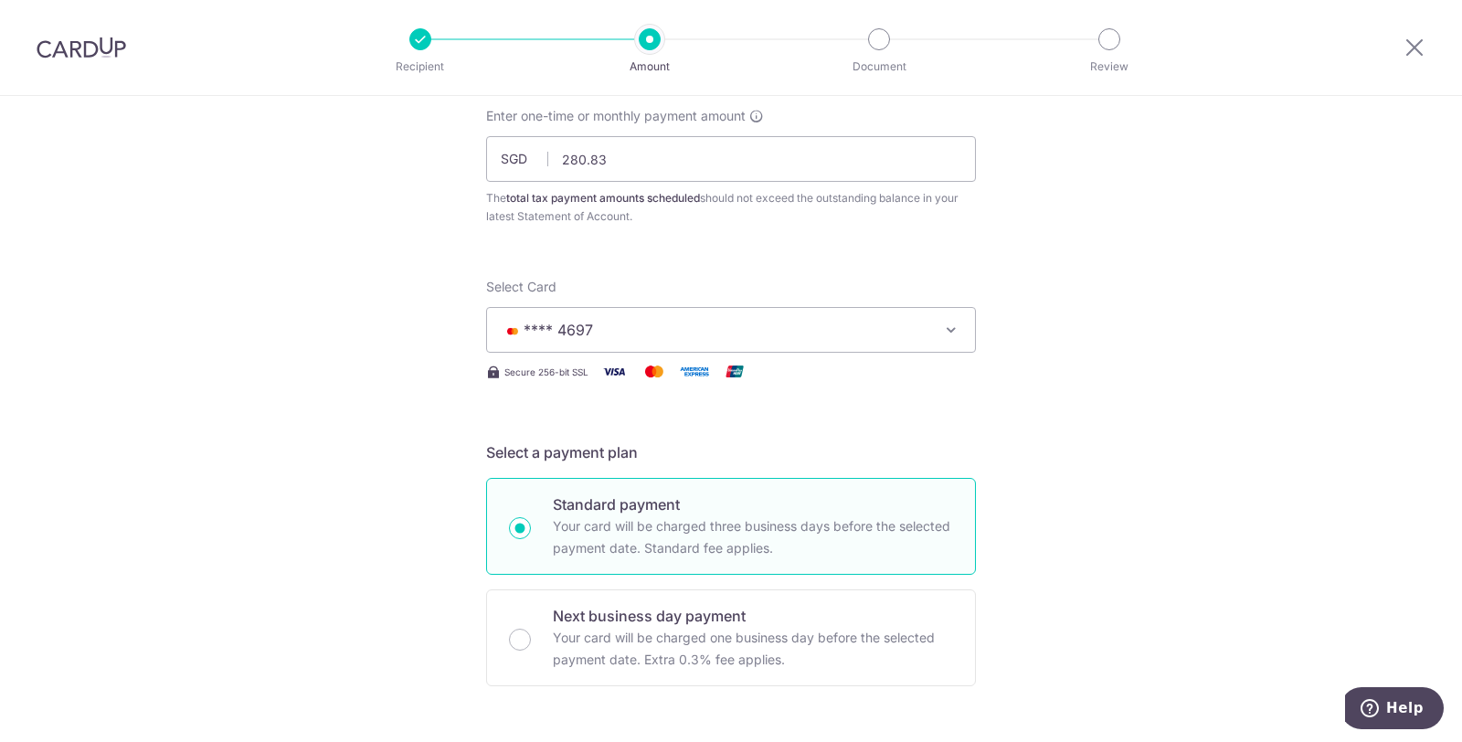
click at [628, 324] on span "**** 4697" at bounding box center [715, 330] width 426 height 22
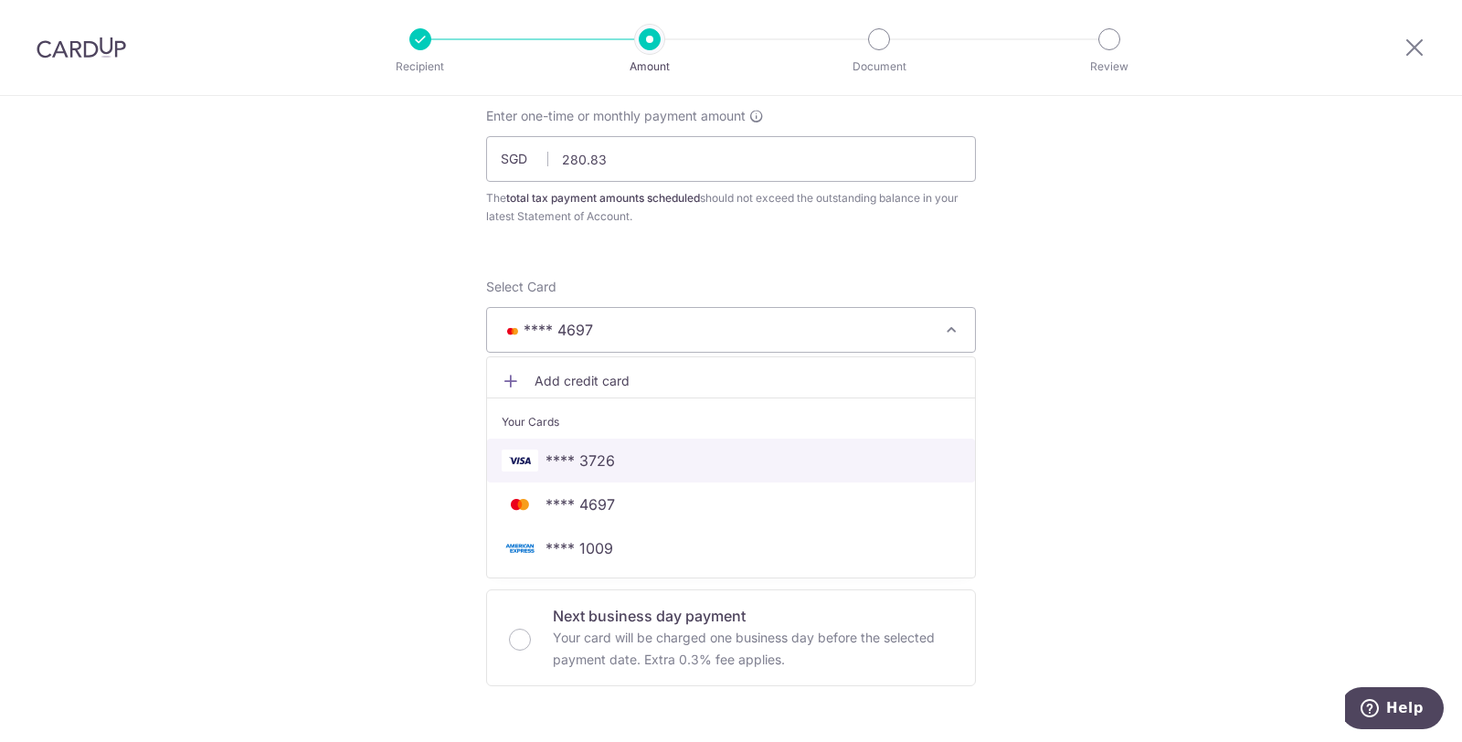
click at [601, 461] on span "**** 3726" at bounding box center [580, 461] width 69 height 22
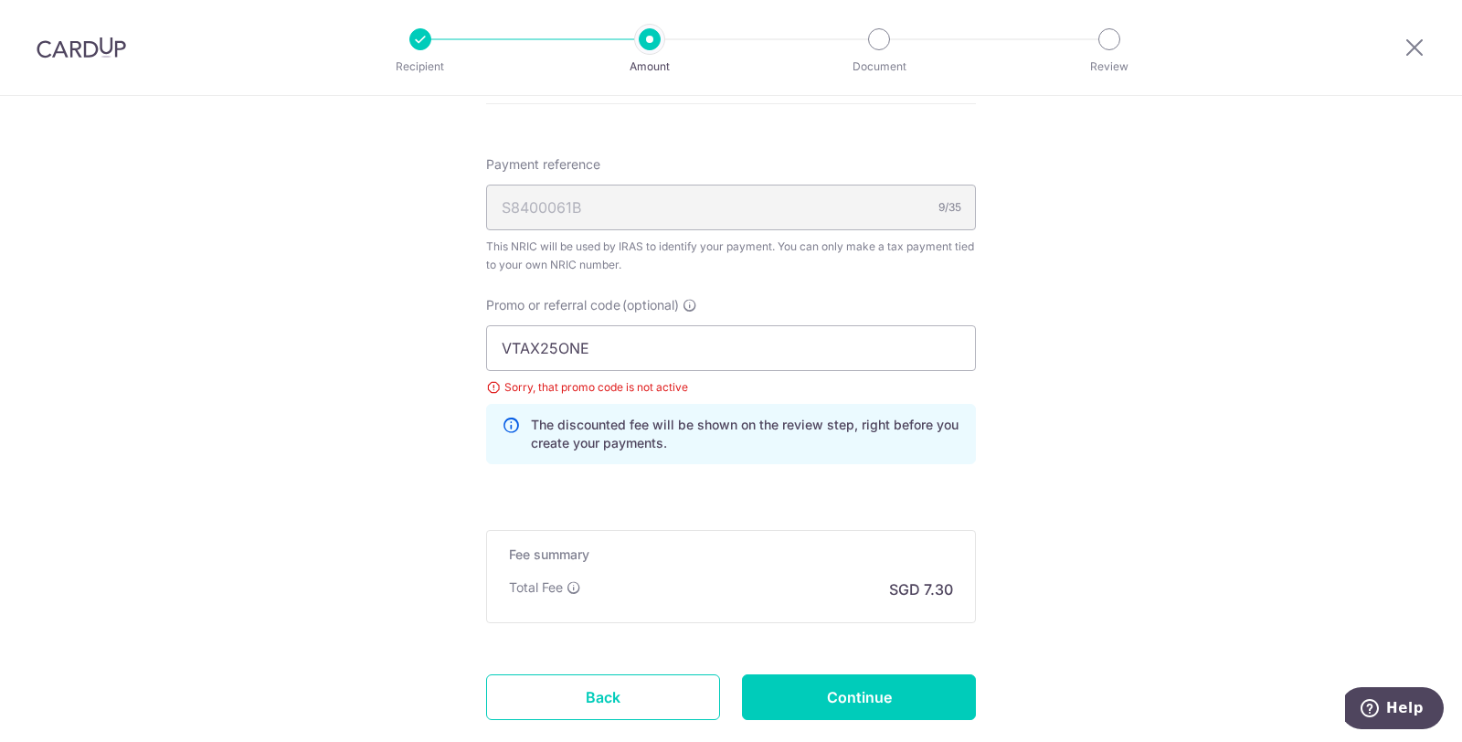
scroll to position [1125, 0]
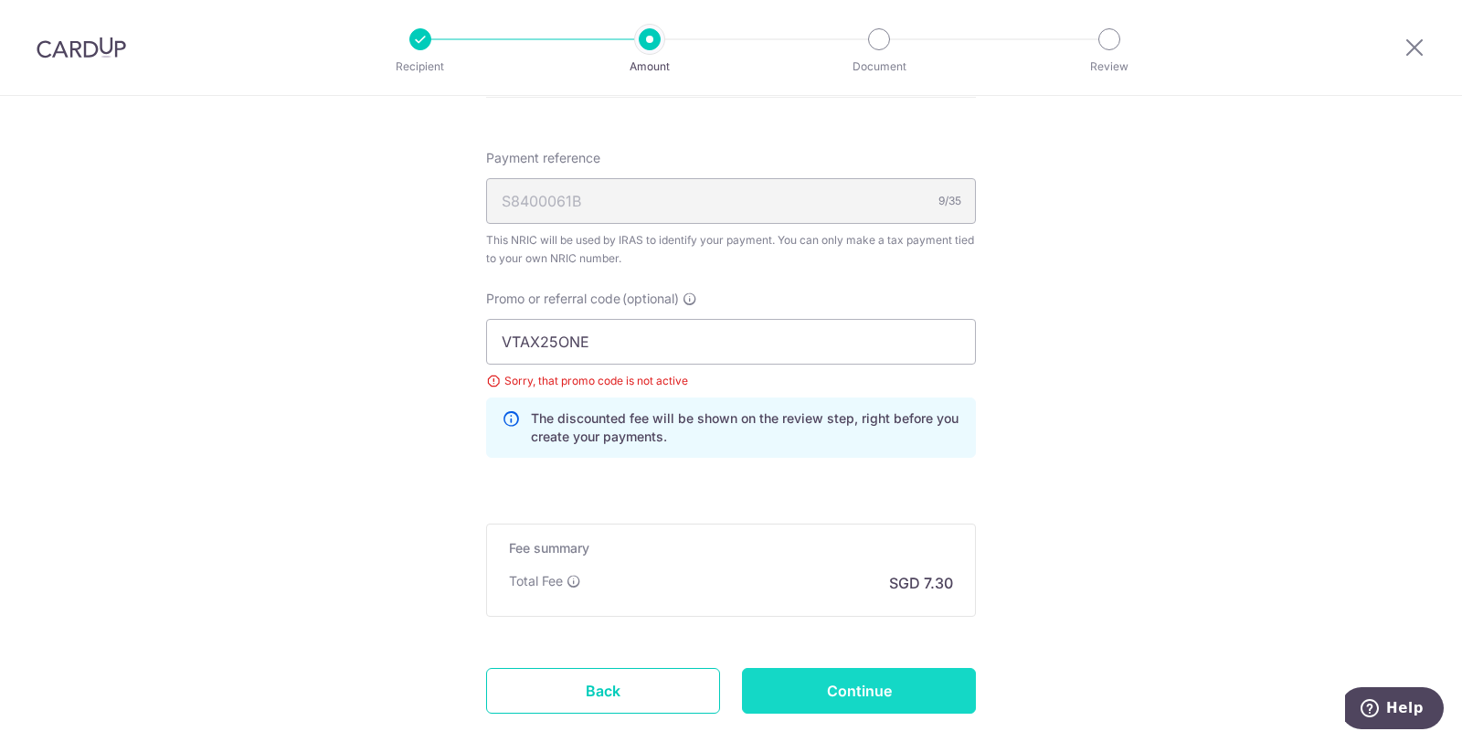
click at [924, 679] on input "Continue" at bounding box center [859, 691] width 234 height 46
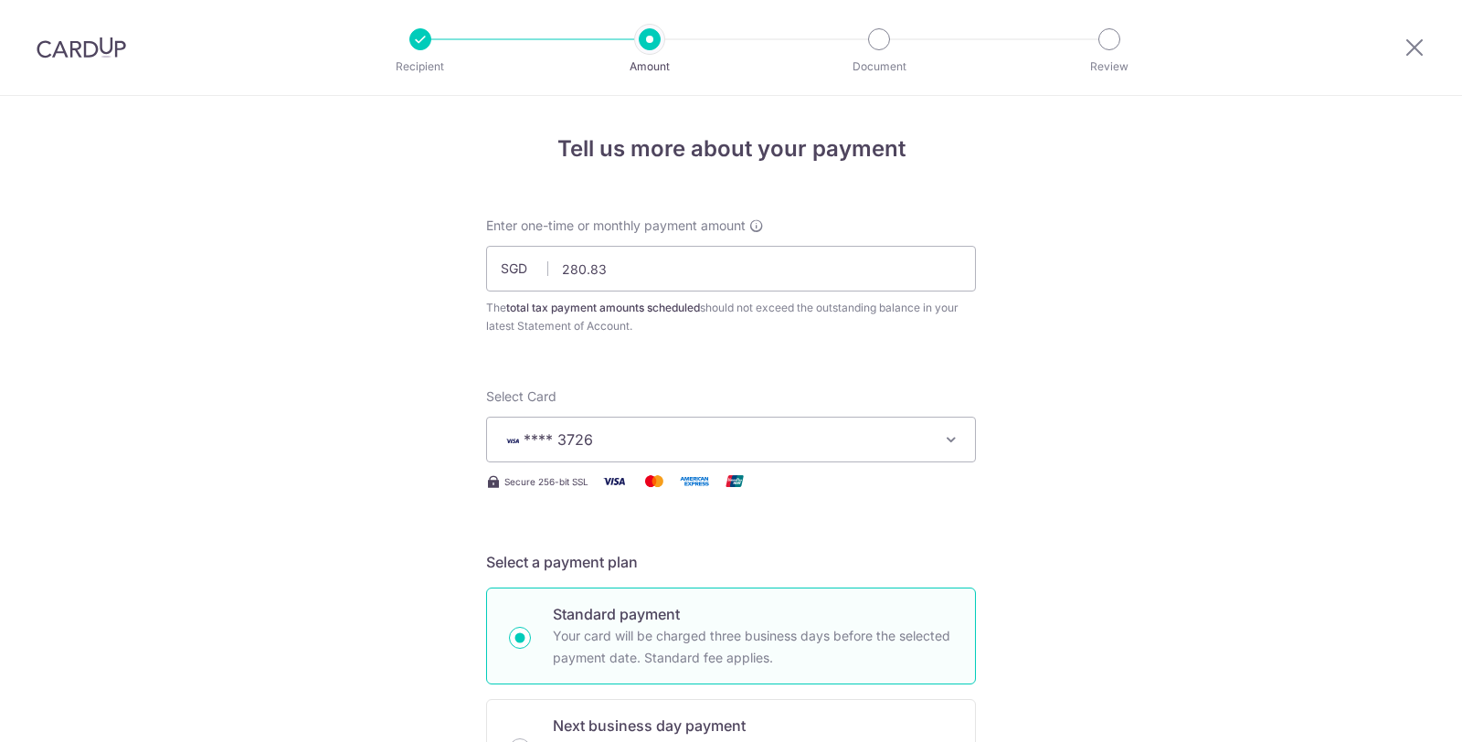
scroll to position [1226, 0]
